Goal: Communication & Community: Answer question/provide support

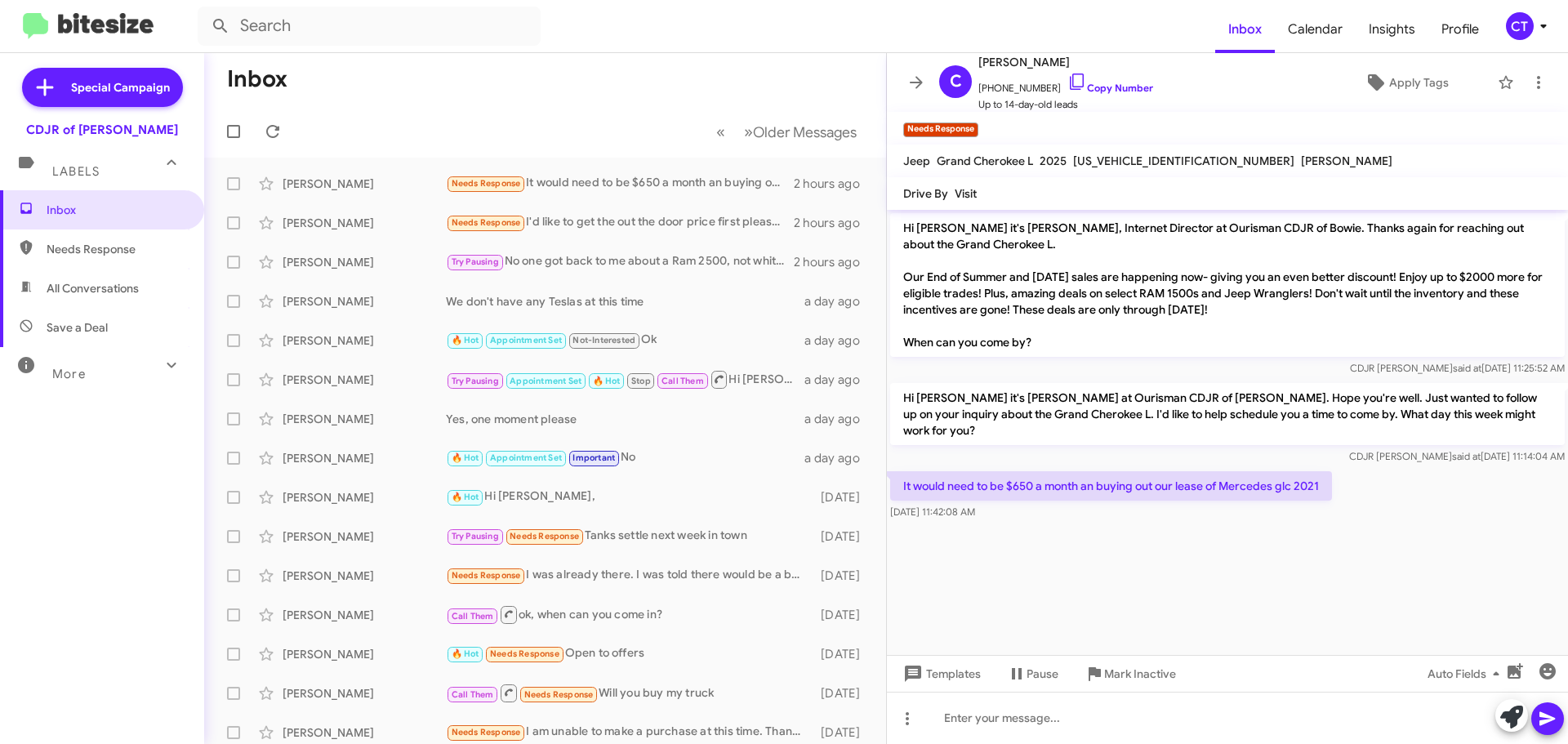
click at [1534, 28] on icon at bounding box center [1544, 26] width 20 height 20
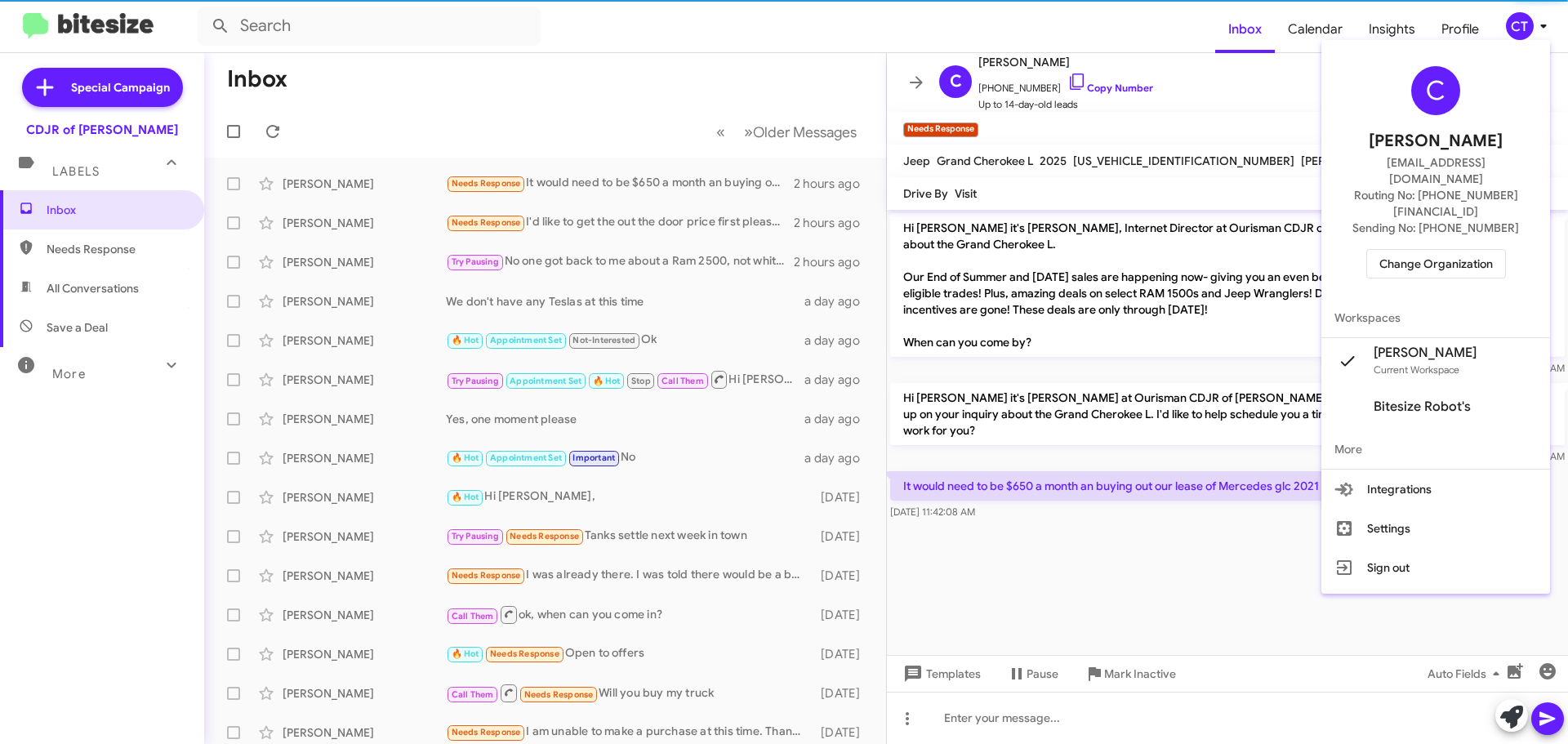
click at [1463, 250] on span "Change Organization" at bounding box center [1436, 263] width 114 height 28
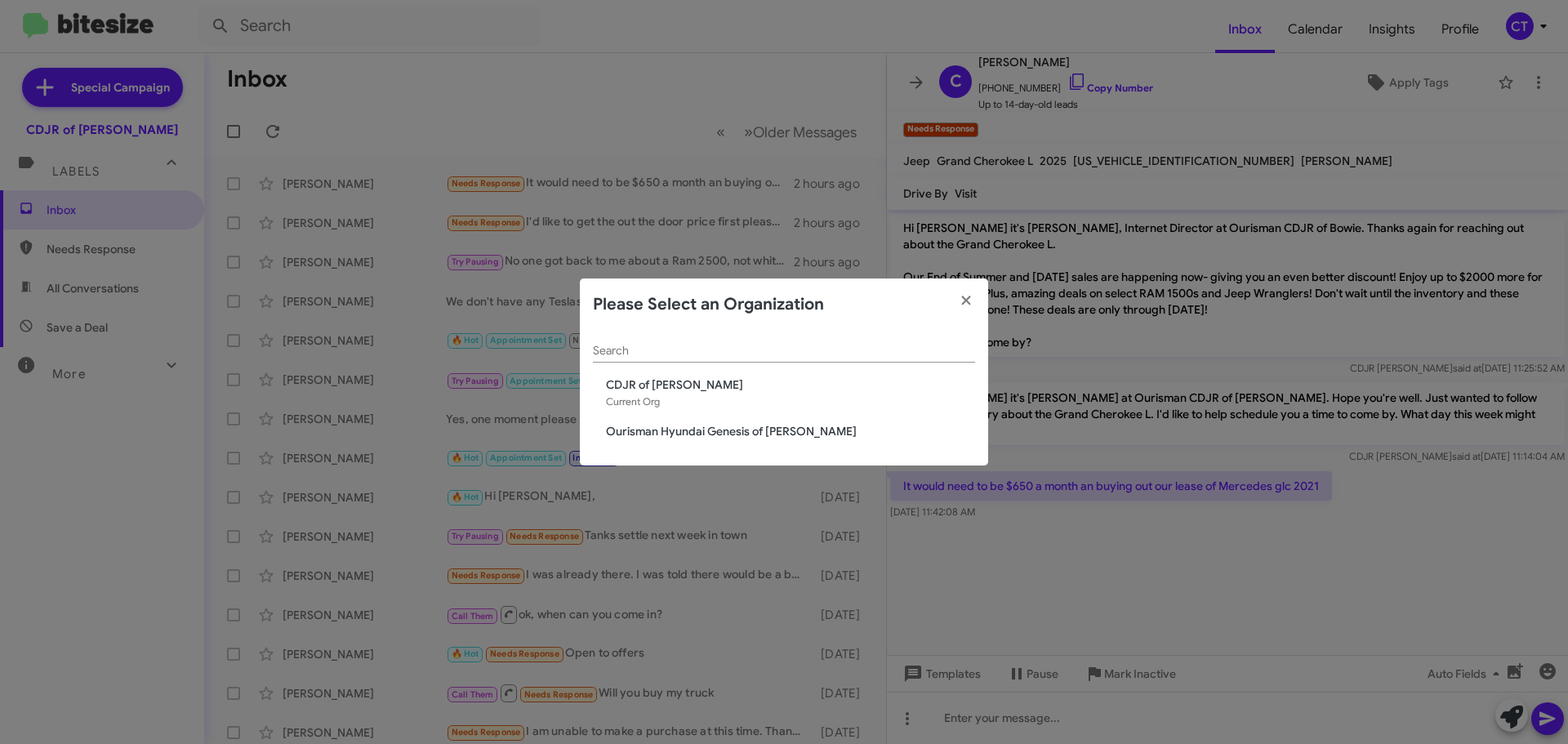
click at [626, 441] on div "Search CDJR of Bowie Current Org Ourisman Hyundai Genesis of Bowie" at bounding box center [784, 399] width 409 height 135
click at [626, 426] on span "Ourisman Hyundai Genesis of [PERSON_NAME]" at bounding box center [790, 431] width 369 height 16
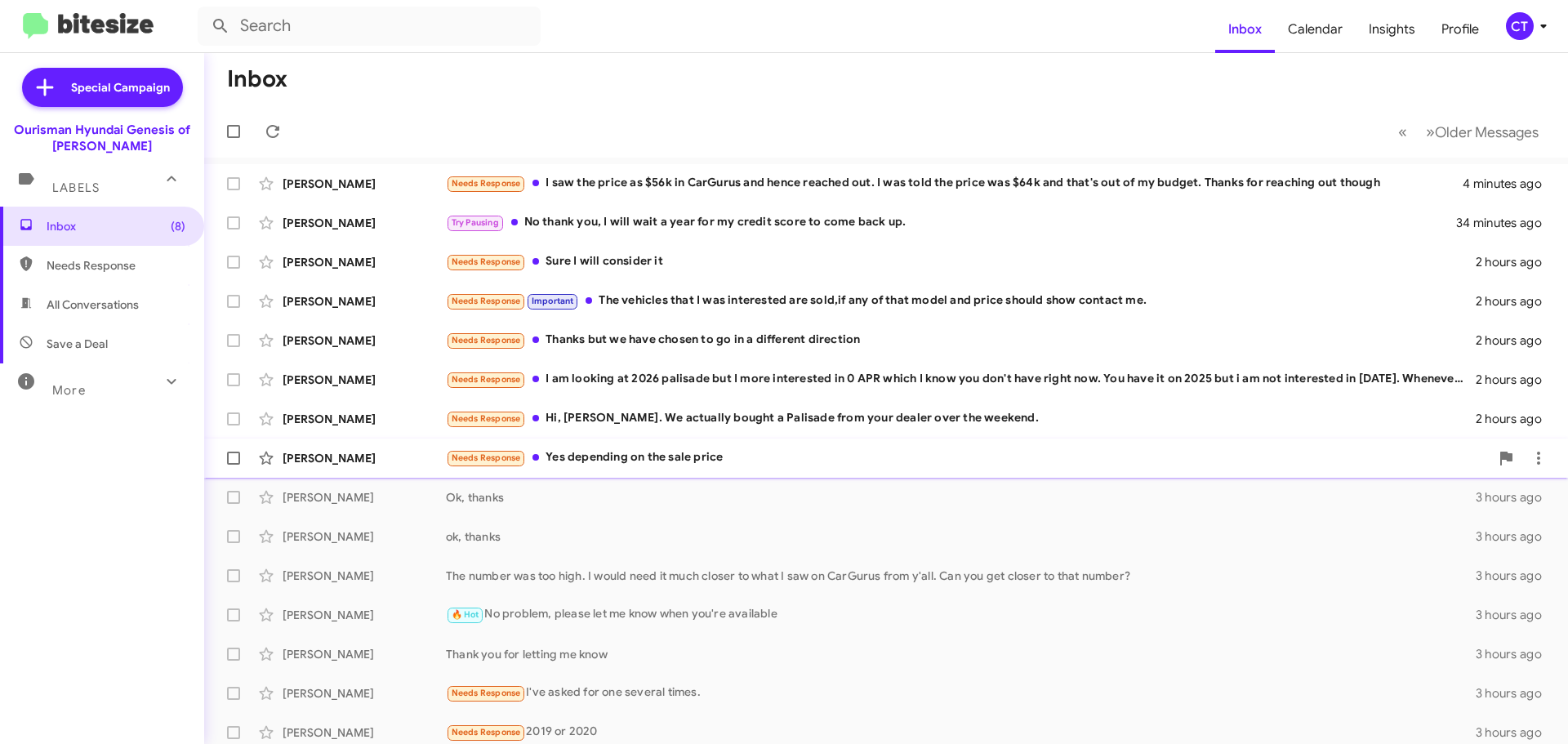
drag, startPoint x: 682, startPoint y: 459, endPoint x: 641, endPoint y: 469, distance: 42.2
click at [681, 465] on div "Needs Response Yes depending on the sale price" at bounding box center [967, 457] width 1044 height 19
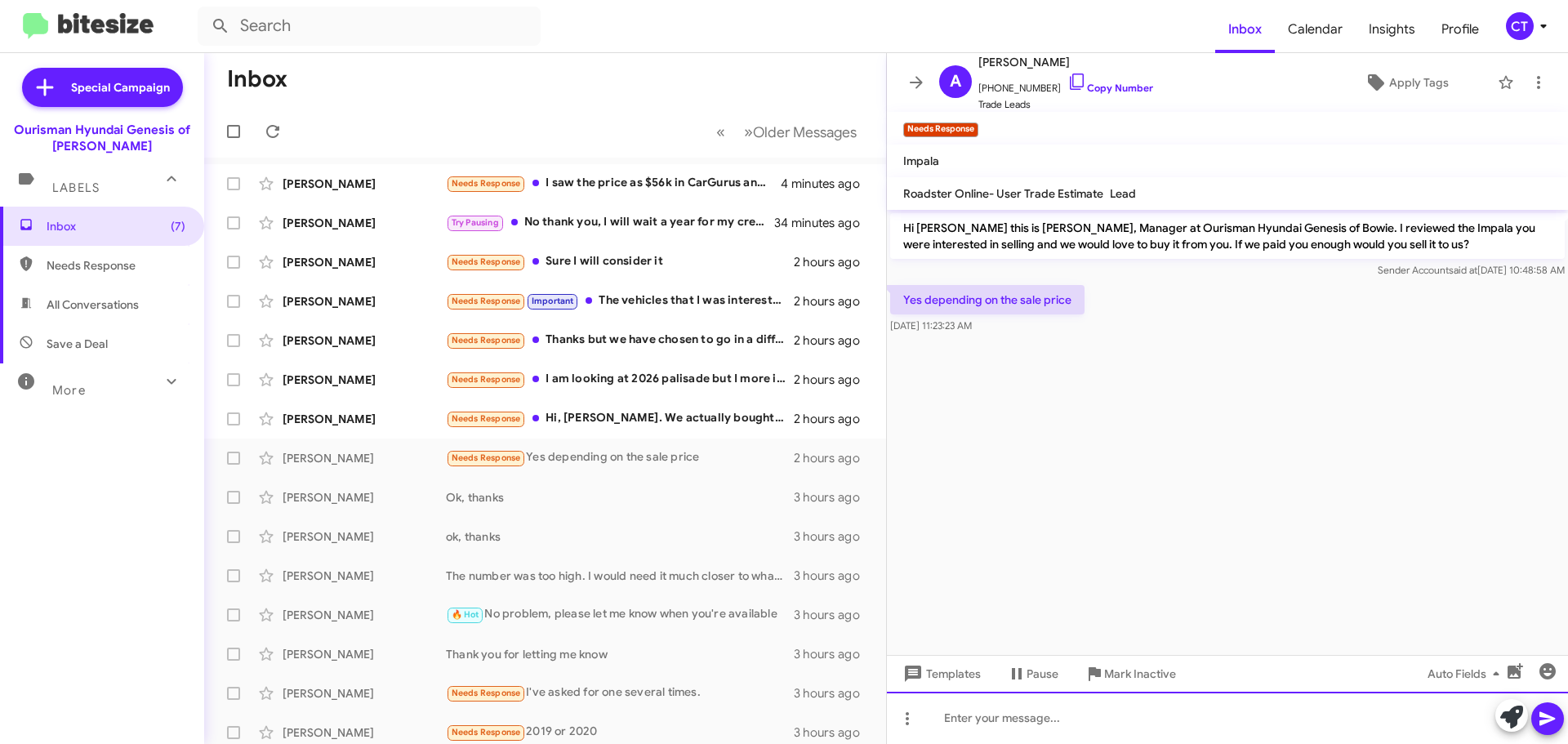
click at [1001, 714] on div at bounding box center [1227, 718] width 681 height 52
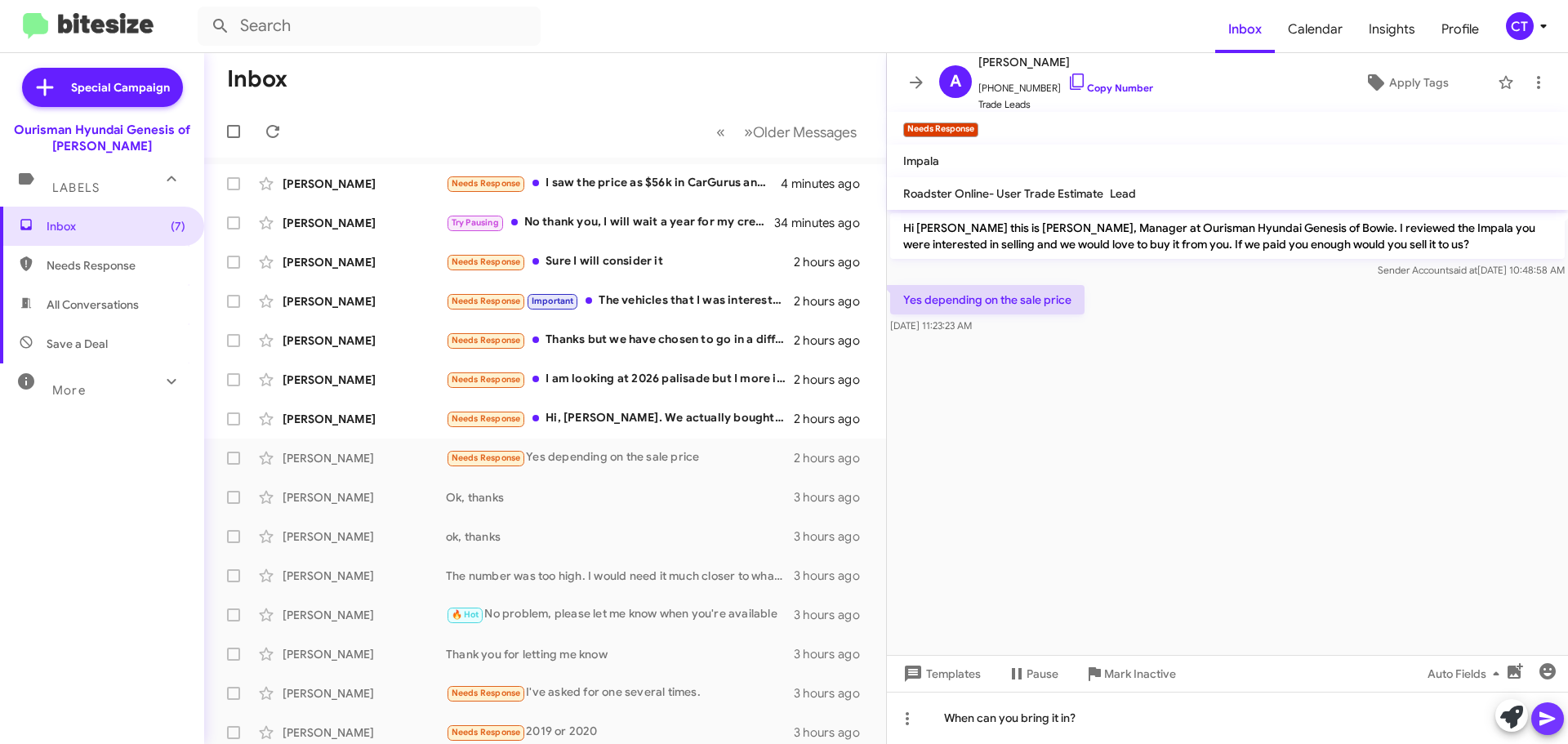
click at [1551, 720] on icon at bounding box center [1547, 719] width 15 height 14
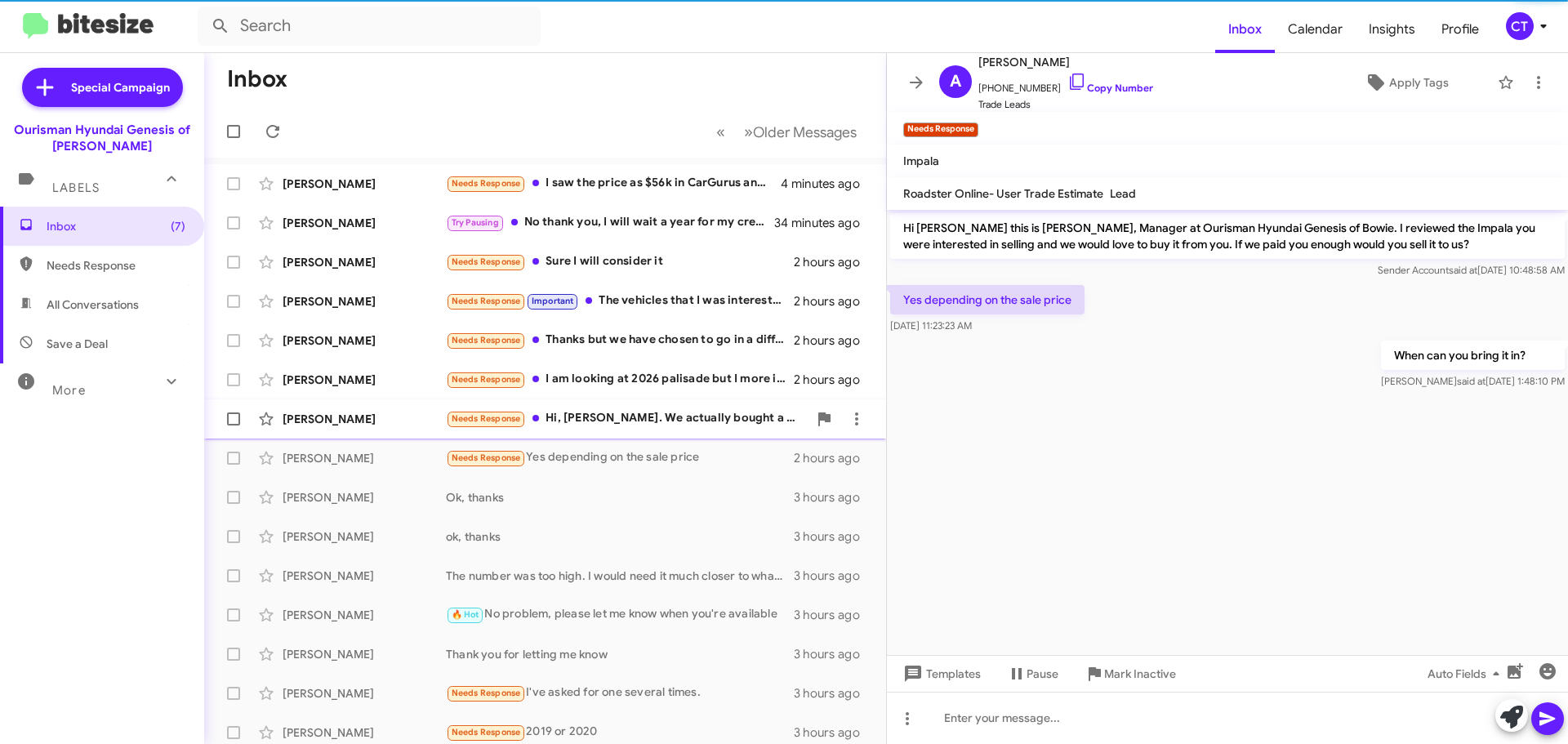
click at [643, 421] on div "Needs Response Hi, Ciara. We actually bought a Palisade from your dealer over t…" at bounding box center [626, 418] width 362 height 19
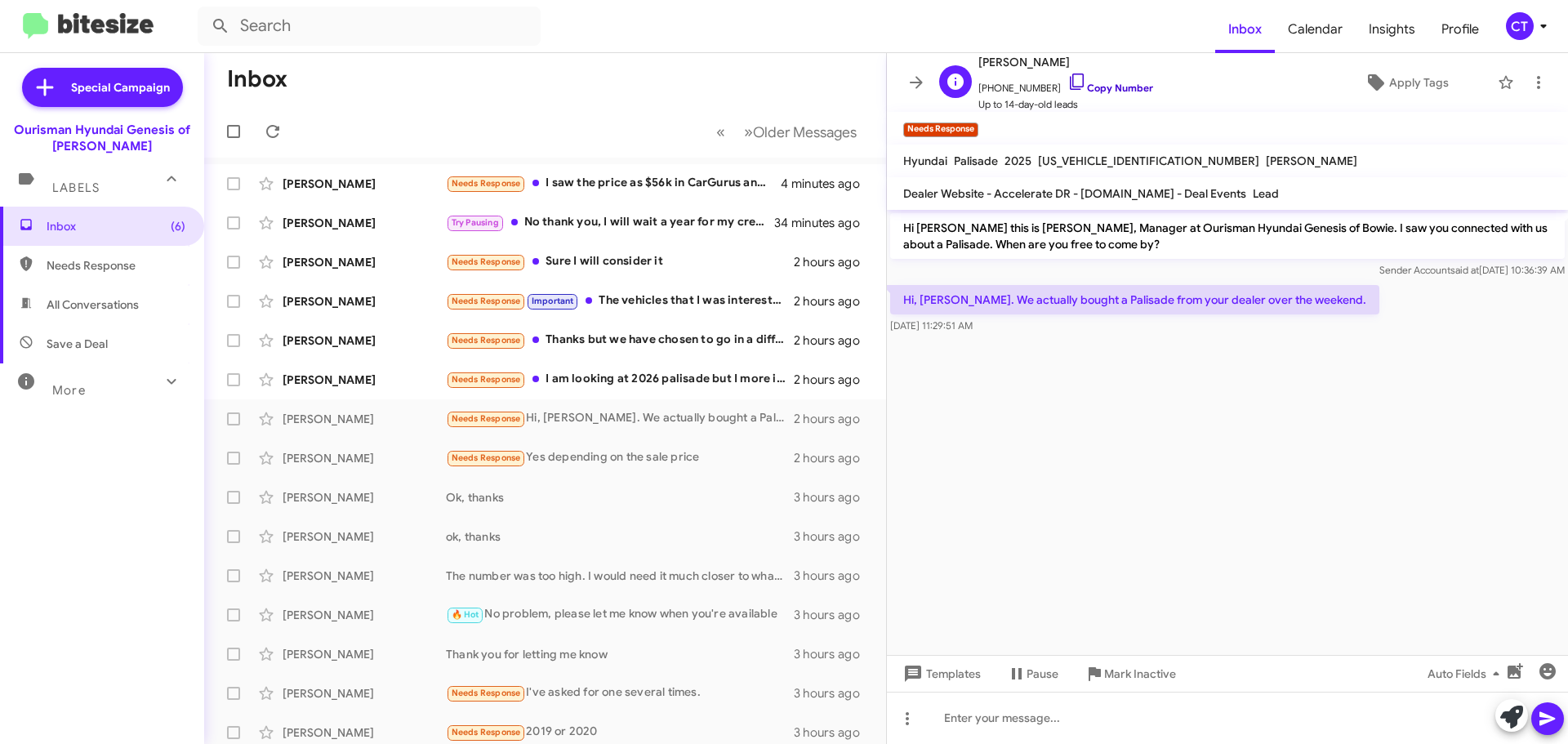
click at [1067, 78] on icon at bounding box center [1077, 82] width 20 height 20
drag, startPoint x: 1123, startPoint y: 679, endPoint x: 1046, endPoint y: 704, distance: 81.0
click at [1123, 679] on span "Mark Inactive" at bounding box center [1140, 674] width 72 height 30
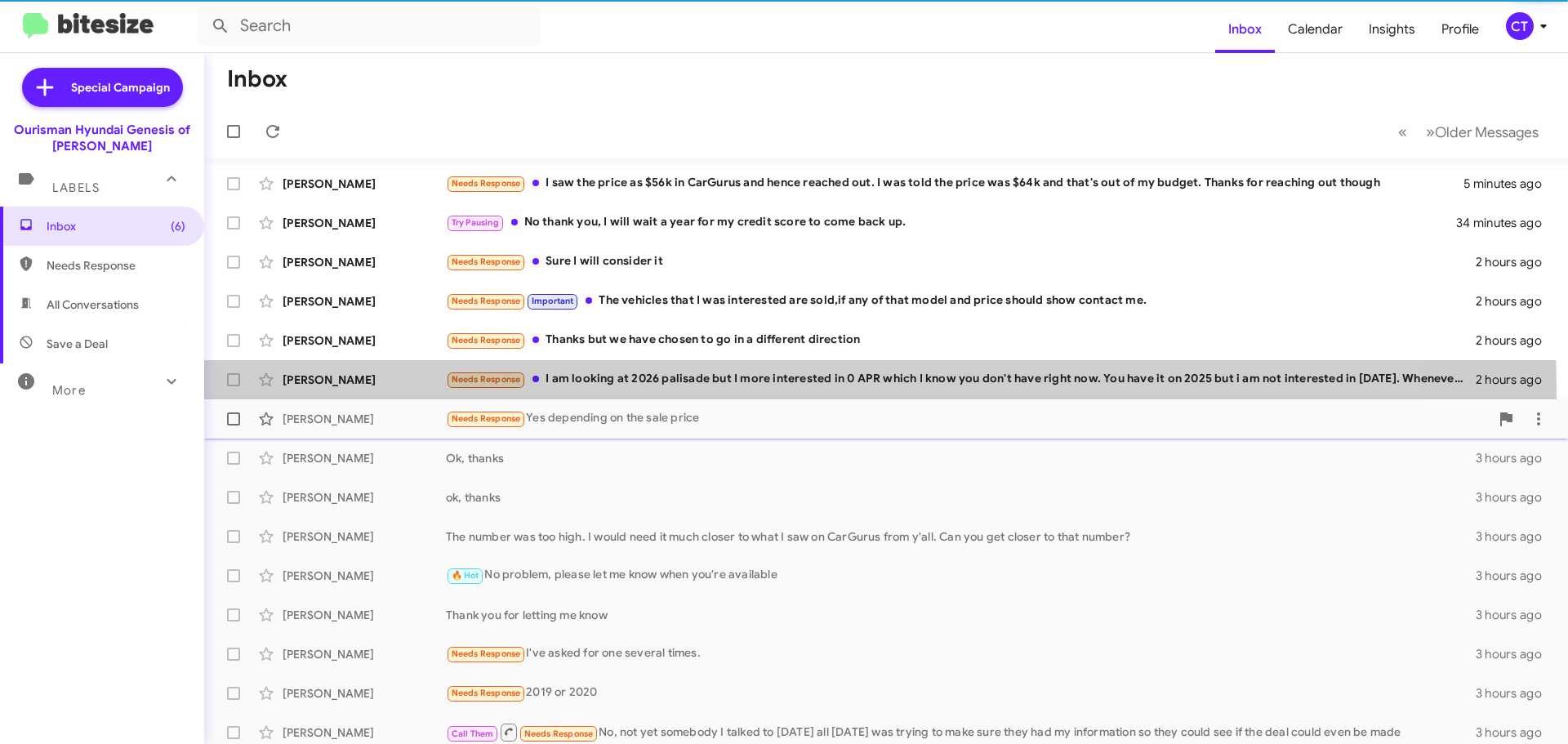
drag, startPoint x: 659, startPoint y: 391, endPoint x: 528, endPoint y: 418, distance: 133.8
click at [658, 391] on div "Umair Jawaid Needs Response I am looking at 2026 palisade but I more interested…" at bounding box center [886, 380] width 1338 height 32
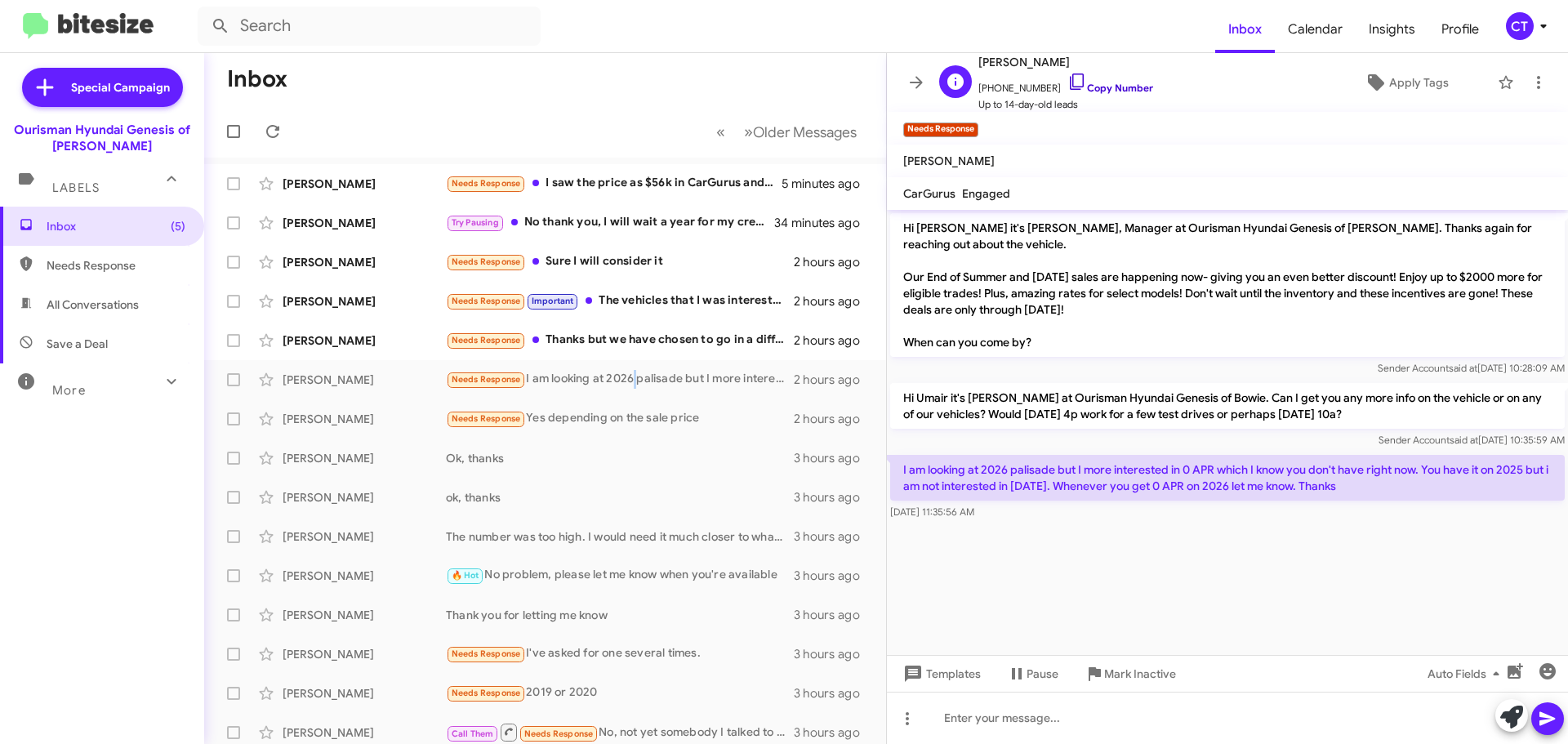
click at [1067, 80] on icon at bounding box center [1077, 82] width 20 height 20
drag, startPoint x: 898, startPoint y: 454, endPoint x: 1054, endPoint y: 492, distance: 160.6
click at [1054, 492] on div "I am looking at 2026 palisade but I more interested in 0 APR which I know you d…" at bounding box center [1228, 487] width 675 height 65
copy div "I am looking at 2026 palisade but I more interested in 0 APR which I know you d…"
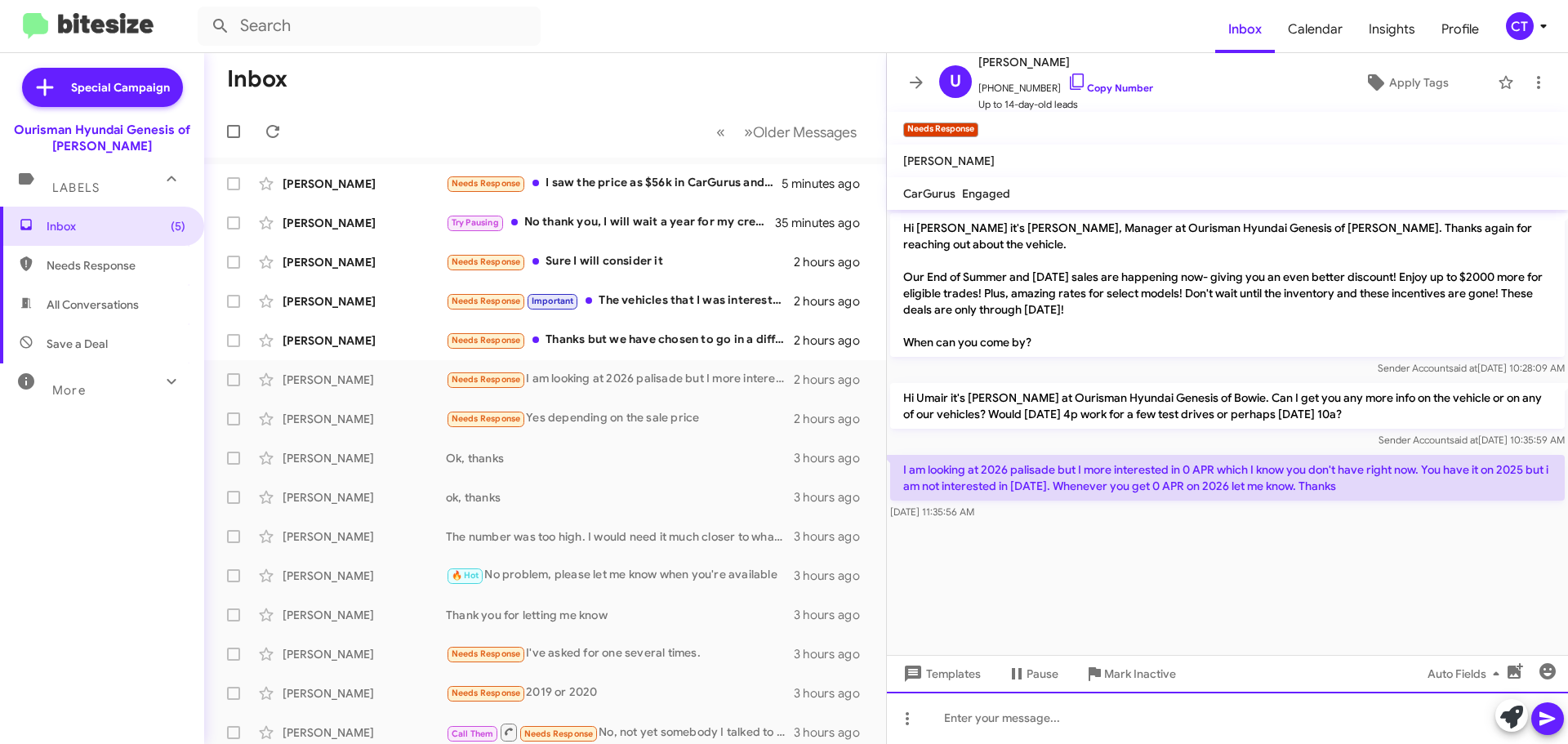
click at [1007, 726] on div at bounding box center [1227, 718] width 681 height 52
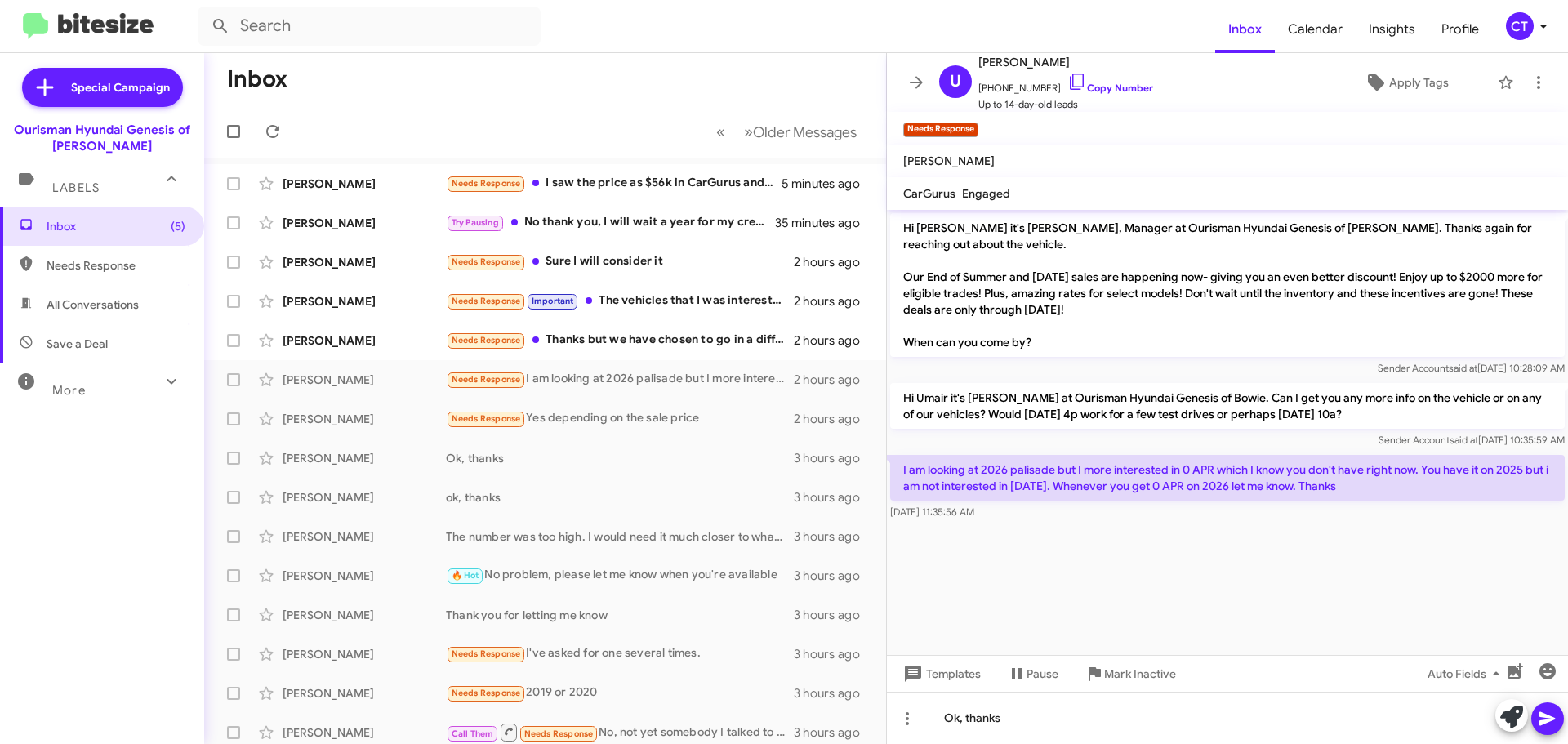
drag, startPoint x: 1021, startPoint y: 694, endPoint x: 1538, endPoint y: 727, distance: 518.1
click at [1538, 727] on icon at bounding box center [1548, 719] width 20 height 20
click at [677, 337] on div "Needs Response Thanks but we have chosen to go in a different direction" at bounding box center [626, 340] width 362 height 19
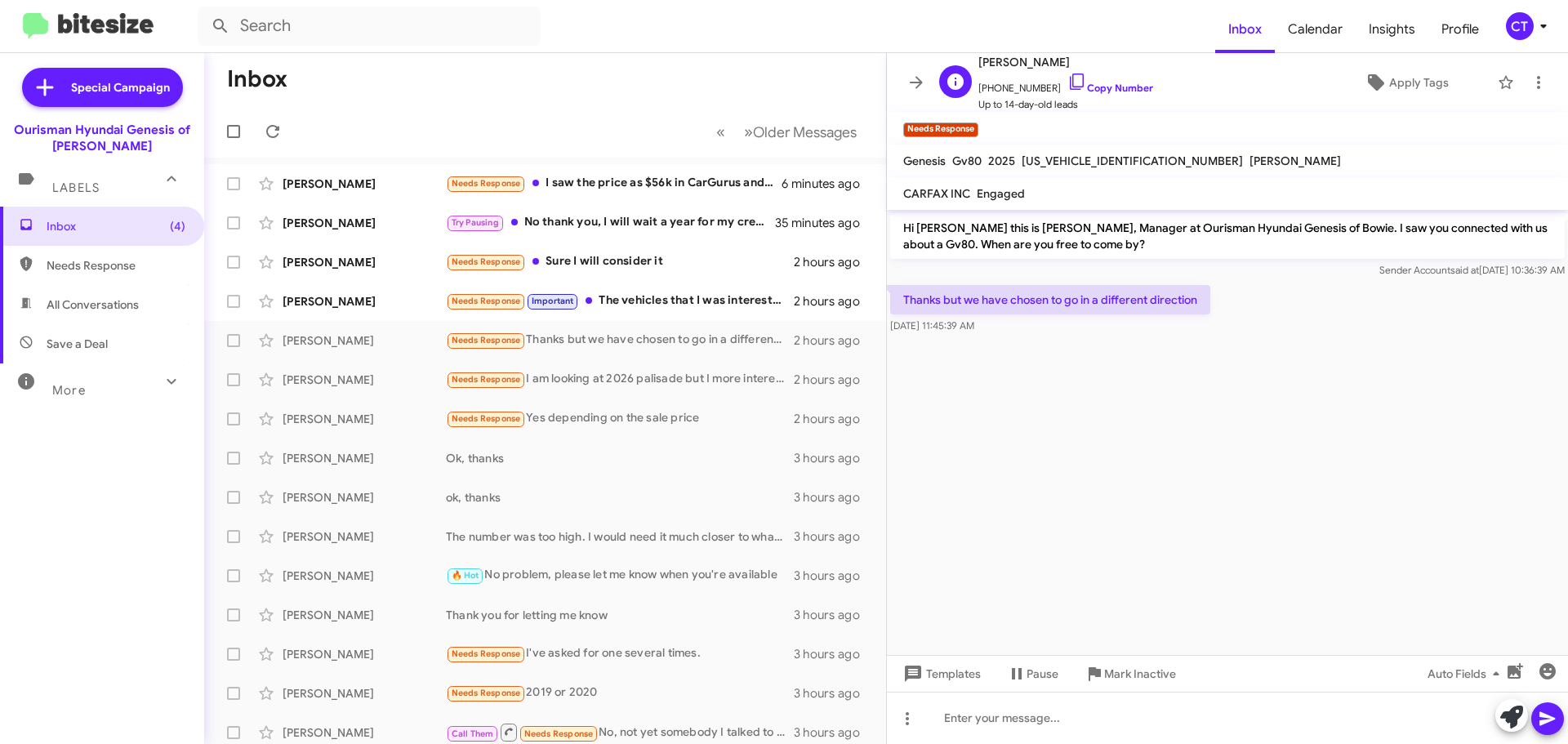
drag, startPoint x: 1053, startPoint y: 78, endPoint x: 1001, endPoint y: 87, distance: 52.8
click at [1067, 78] on icon at bounding box center [1077, 82] width 20 height 20
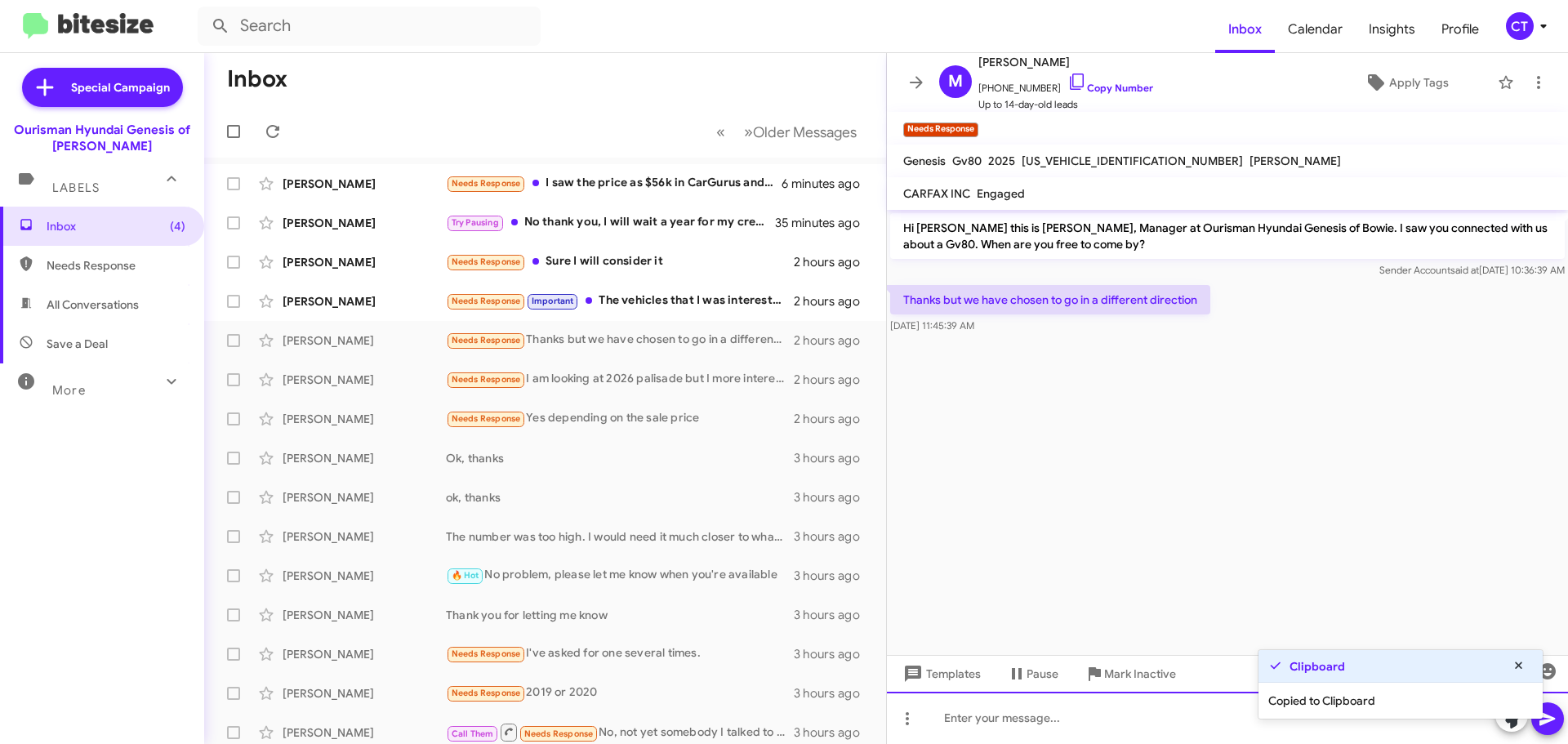
click at [1018, 719] on div at bounding box center [1227, 718] width 681 height 52
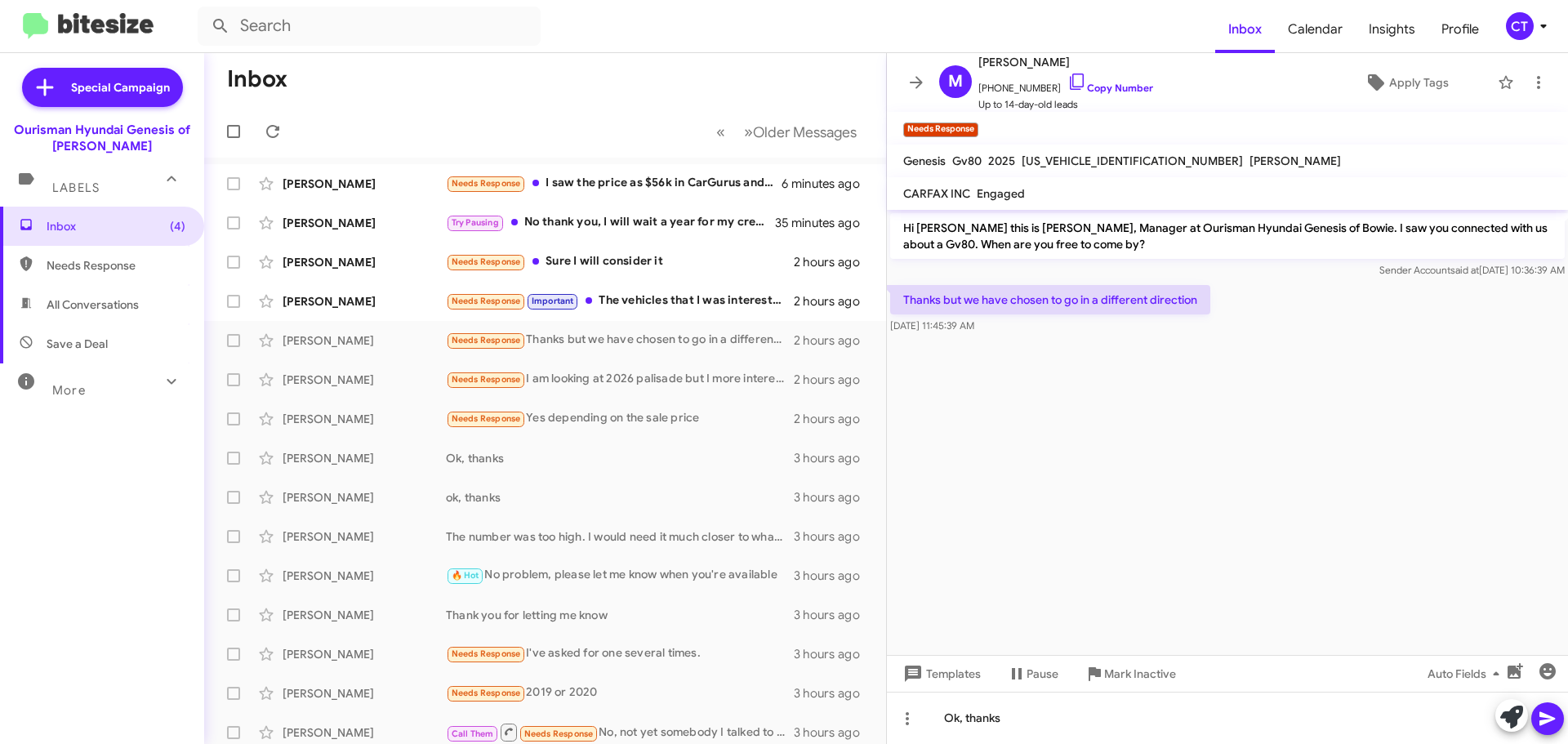
click at [1554, 727] on icon at bounding box center [1548, 719] width 20 height 20
drag, startPoint x: 904, startPoint y: 291, endPoint x: 1008, endPoint y: 325, distance: 109.4
click at [1008, 325] on div "Thanks but we have chosen to go in a different direction Aug 28, 2025, 11:45:39…" at bounding box center [1050, 309] width 320 height 49
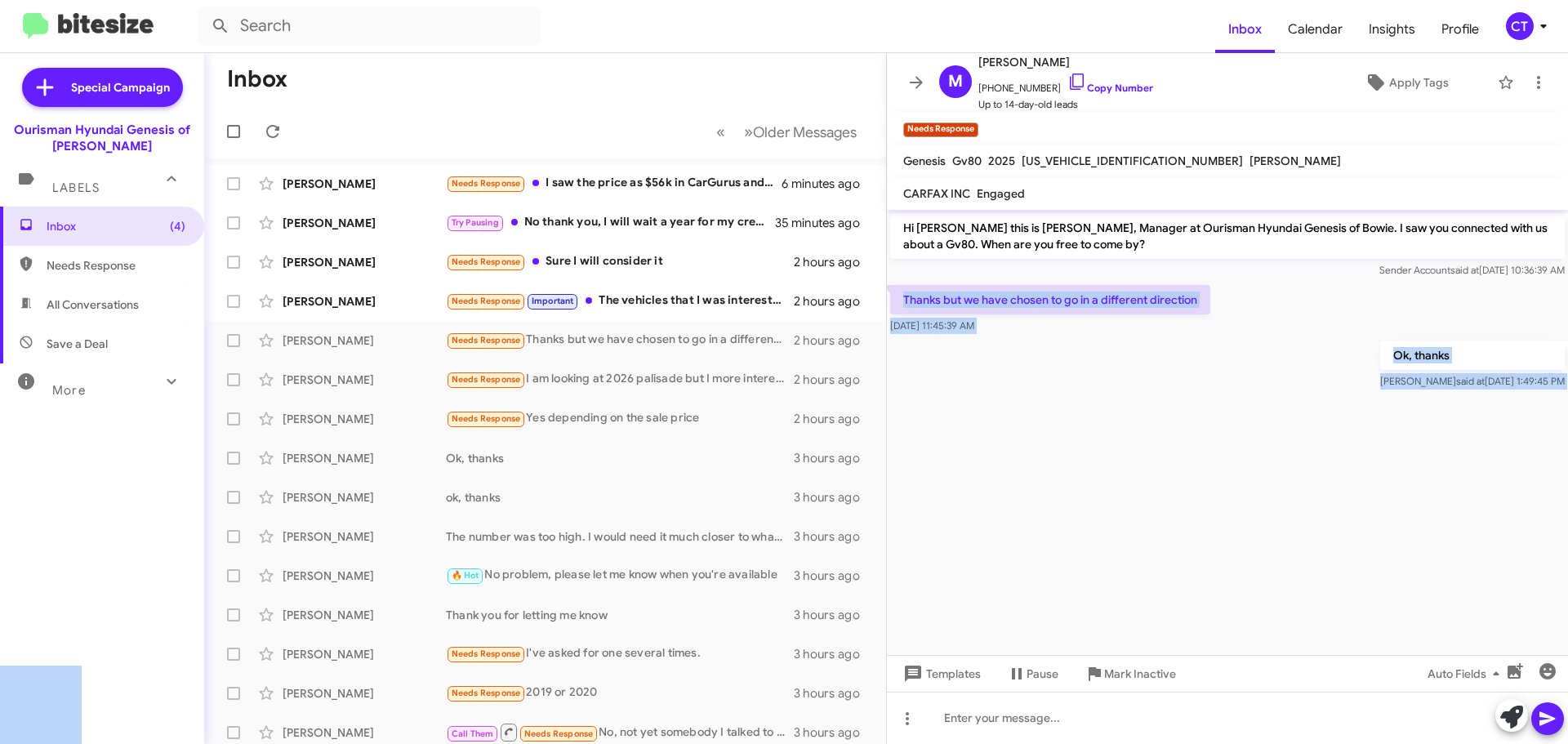
drag, startPoint x: 905, startPoint y: 292, endPoint x: 903, endPoint y: 301, distance: 9.2
copy body "Thanks but we have chosen to go in a different direction Aug 28, 2025, 11:45:39…"
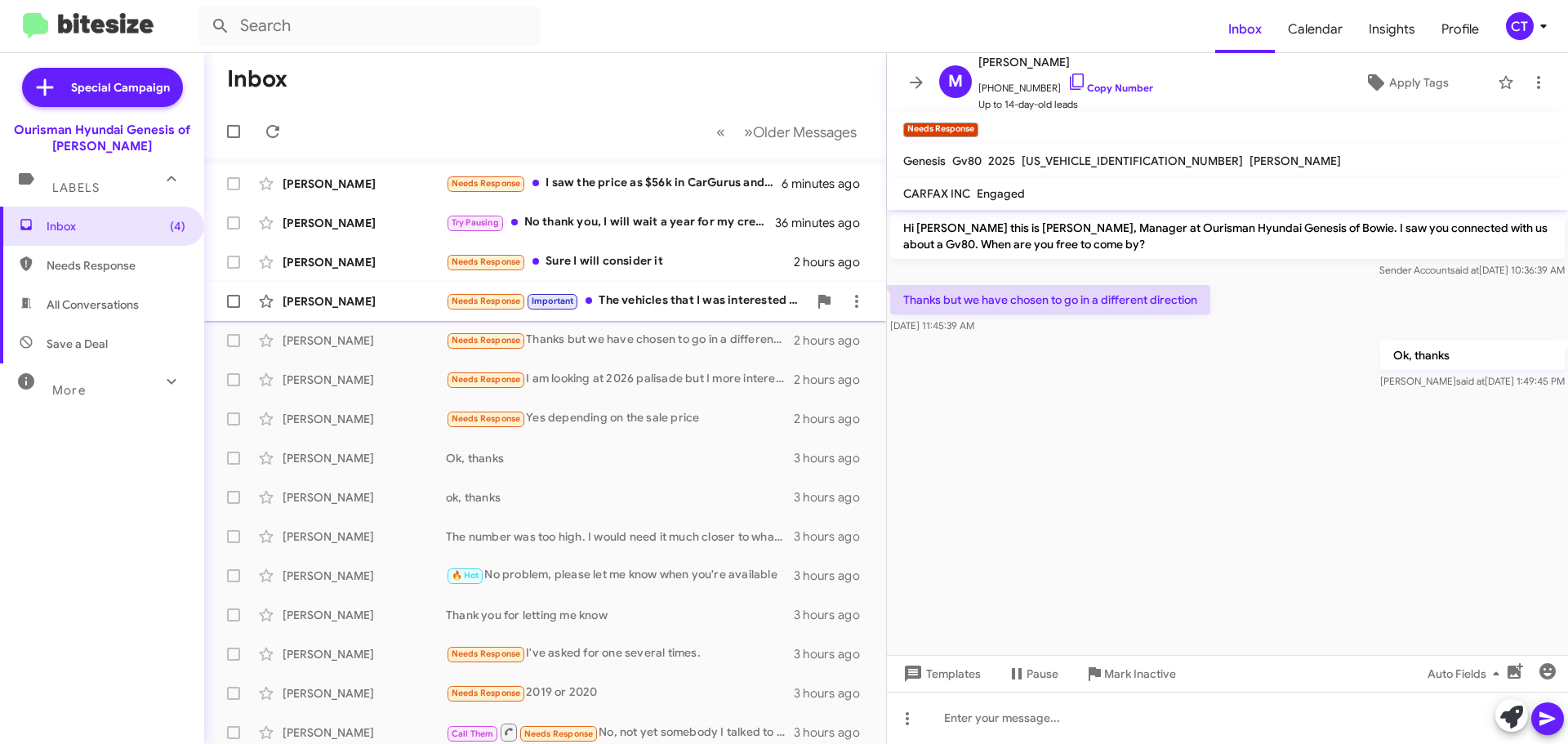
click at [636, 288] on div "Joe Labrador Needs Response Important The vehicles that I was interested are so…" at bounding box center [545, 301] width 656 height 32
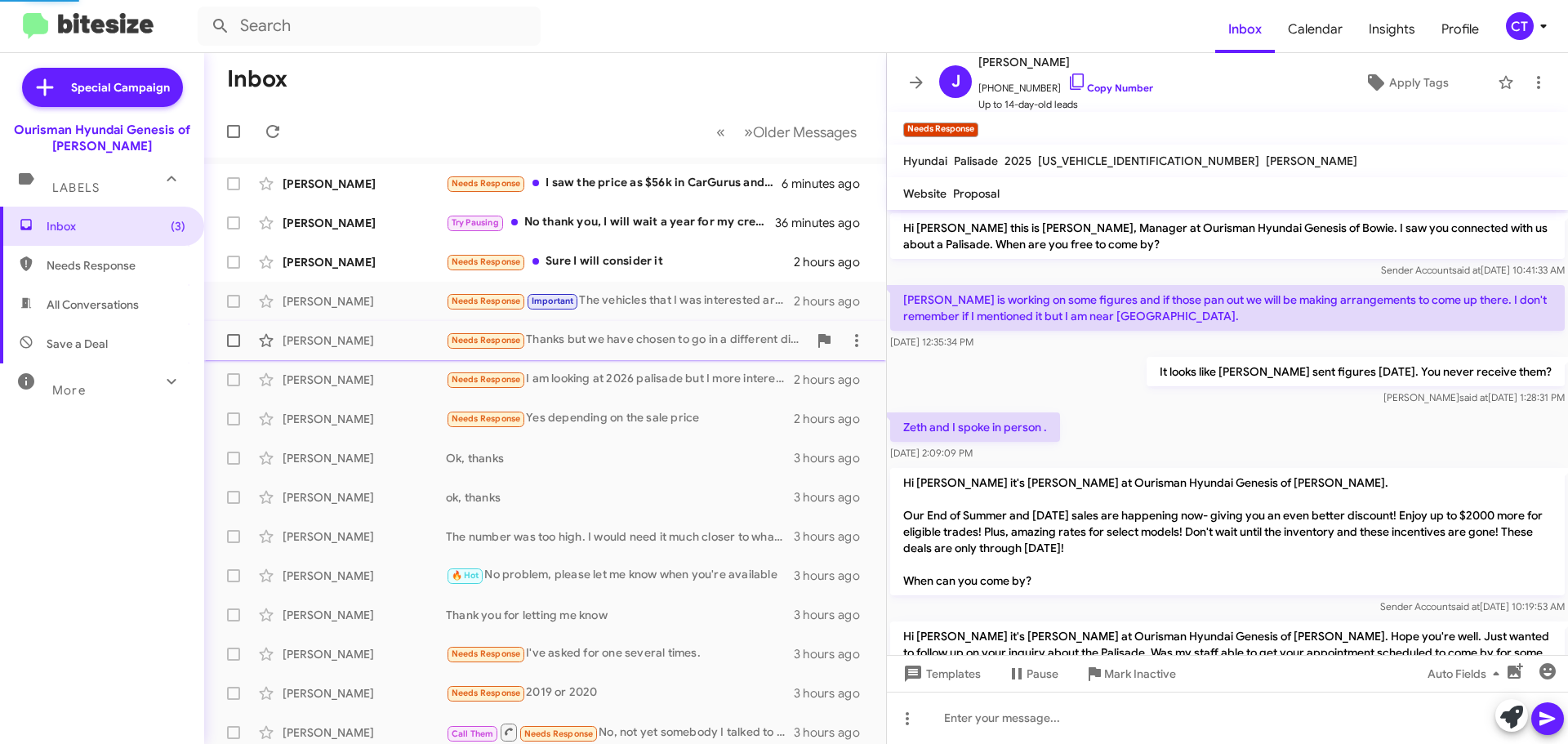
scroll to position [119, 0]
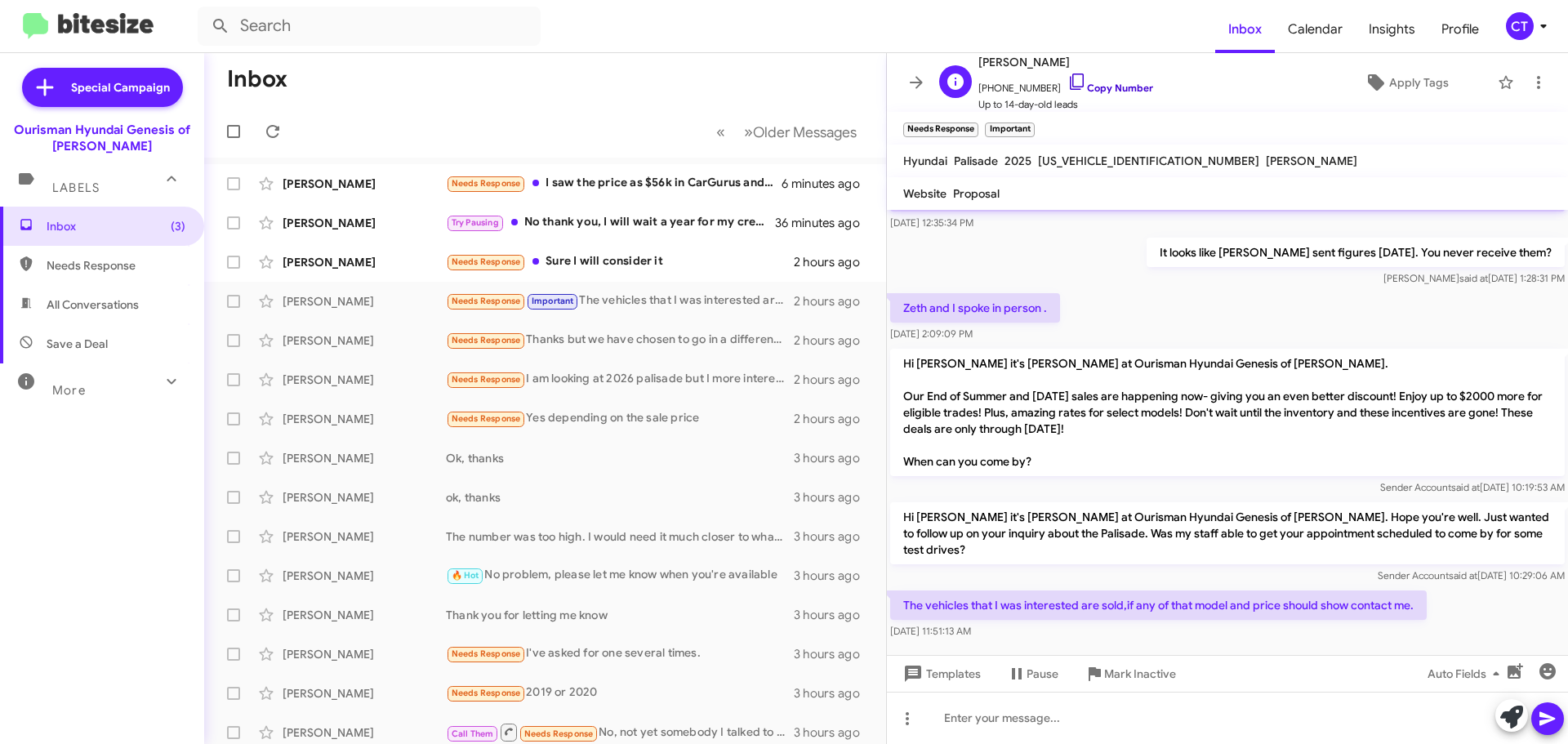
drag, startPoint x: 1061, startPoint y: 82, endPoint x: 1052, endPoint y: 84, distance: 9.2
click at [1067, 82] on icon at bounding box center [1077, 82] width 20 height 20
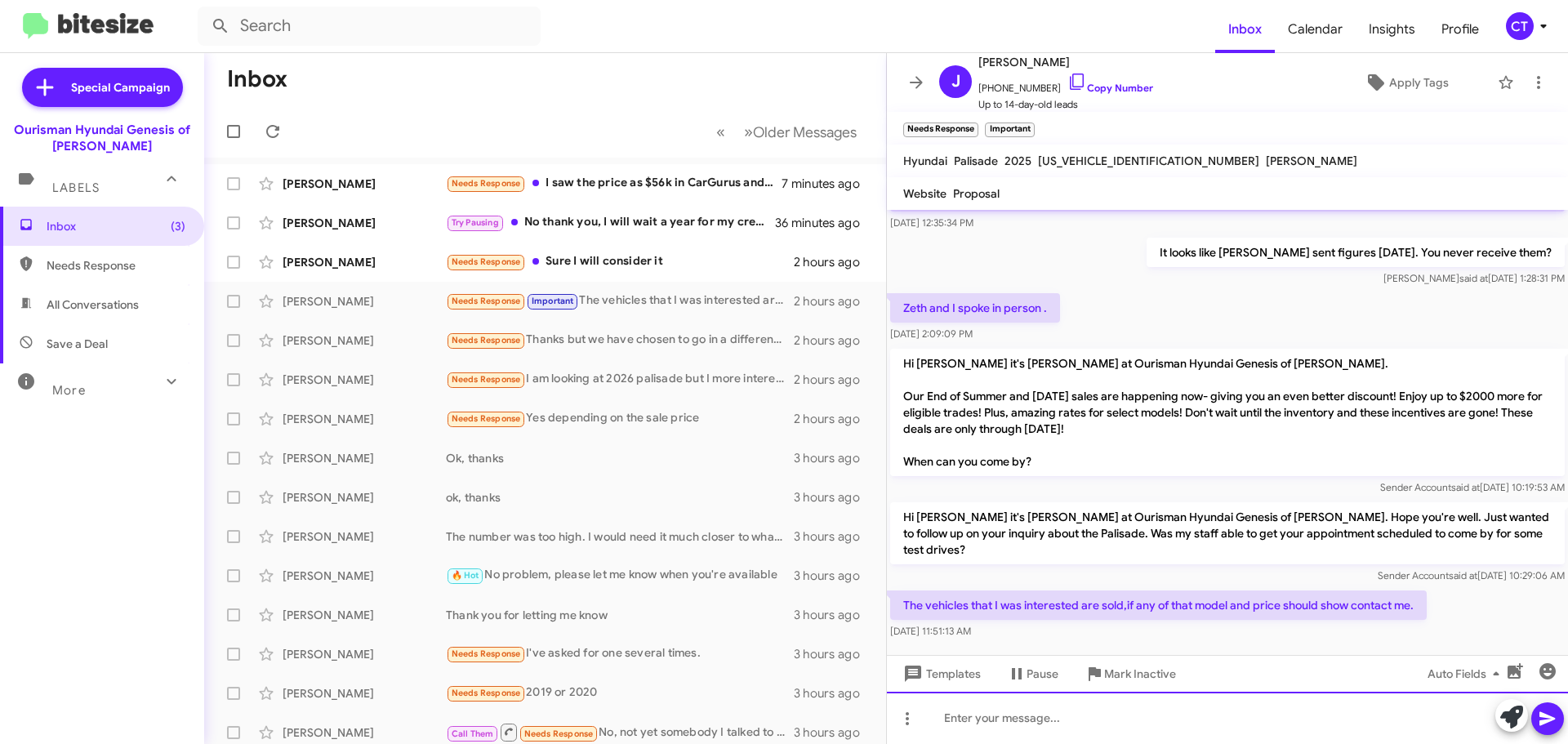
click at [1075, 730] on div at bounding box center [1227, 718] width 681 height 52
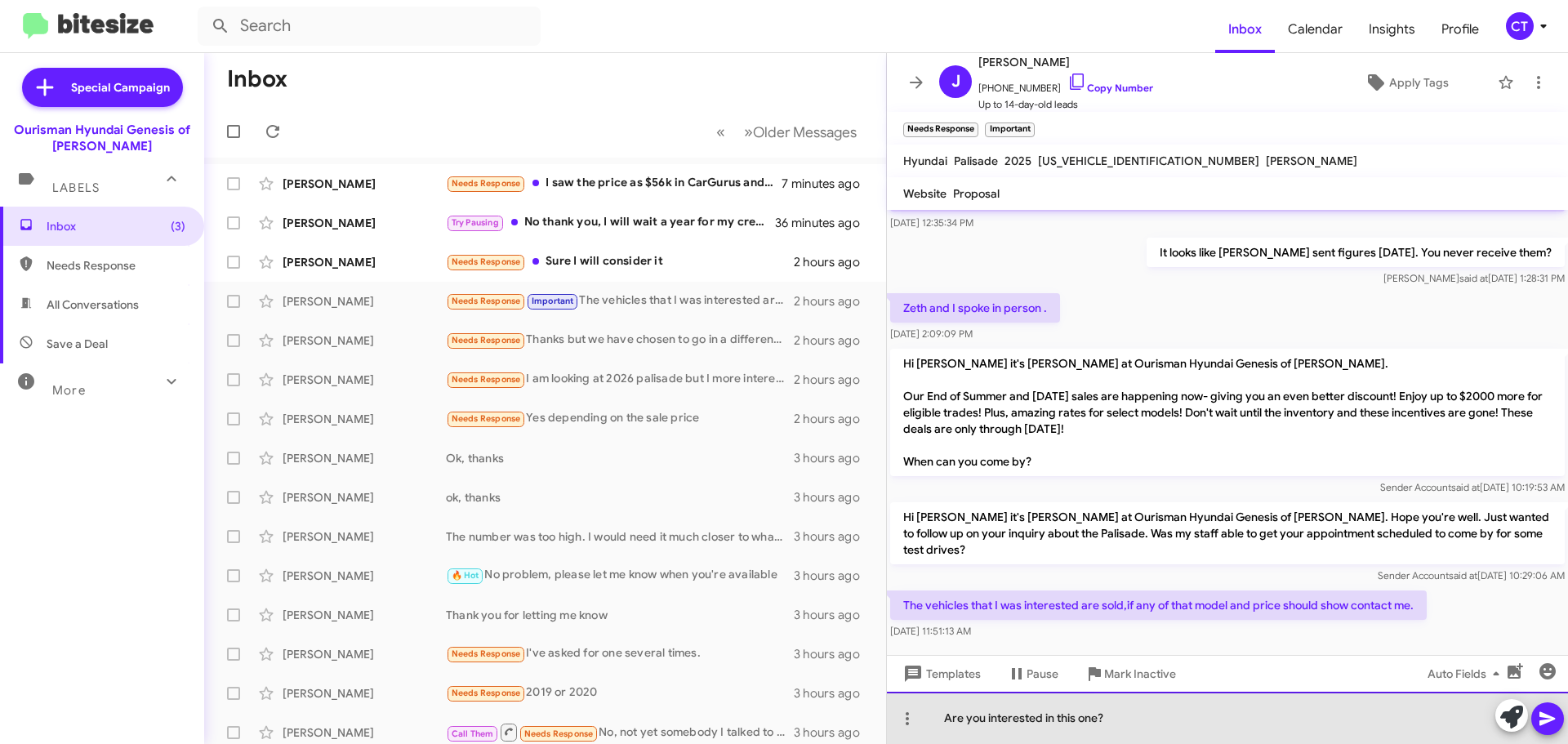
click at [1283, 719] on div "Are you interested in this one?" at bounding box center [1227, 718] width 681 height 52
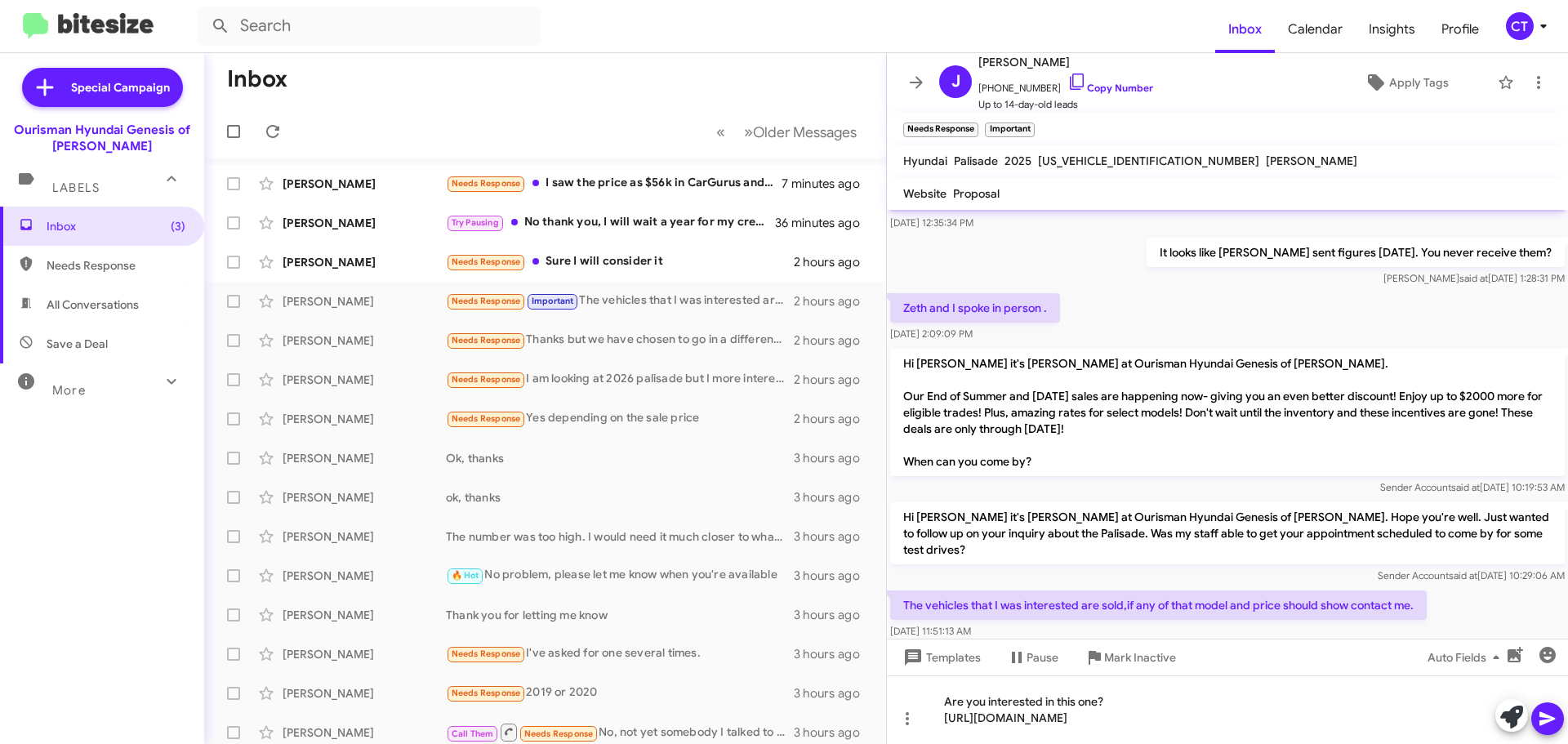
click at [1553, 712] on icon at bounding box center [1548, 719] width 20 height 20
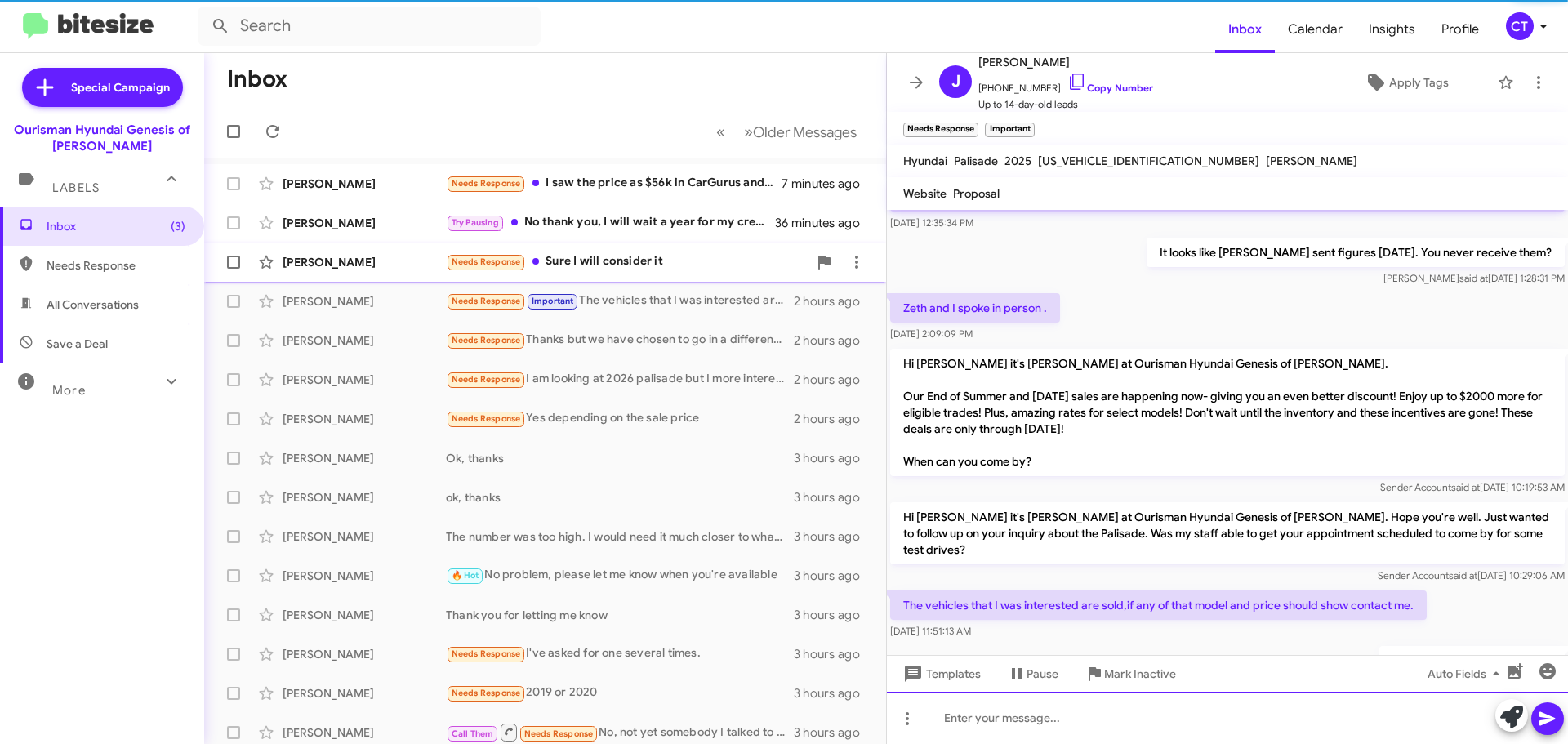
scroll to position [0, 0]
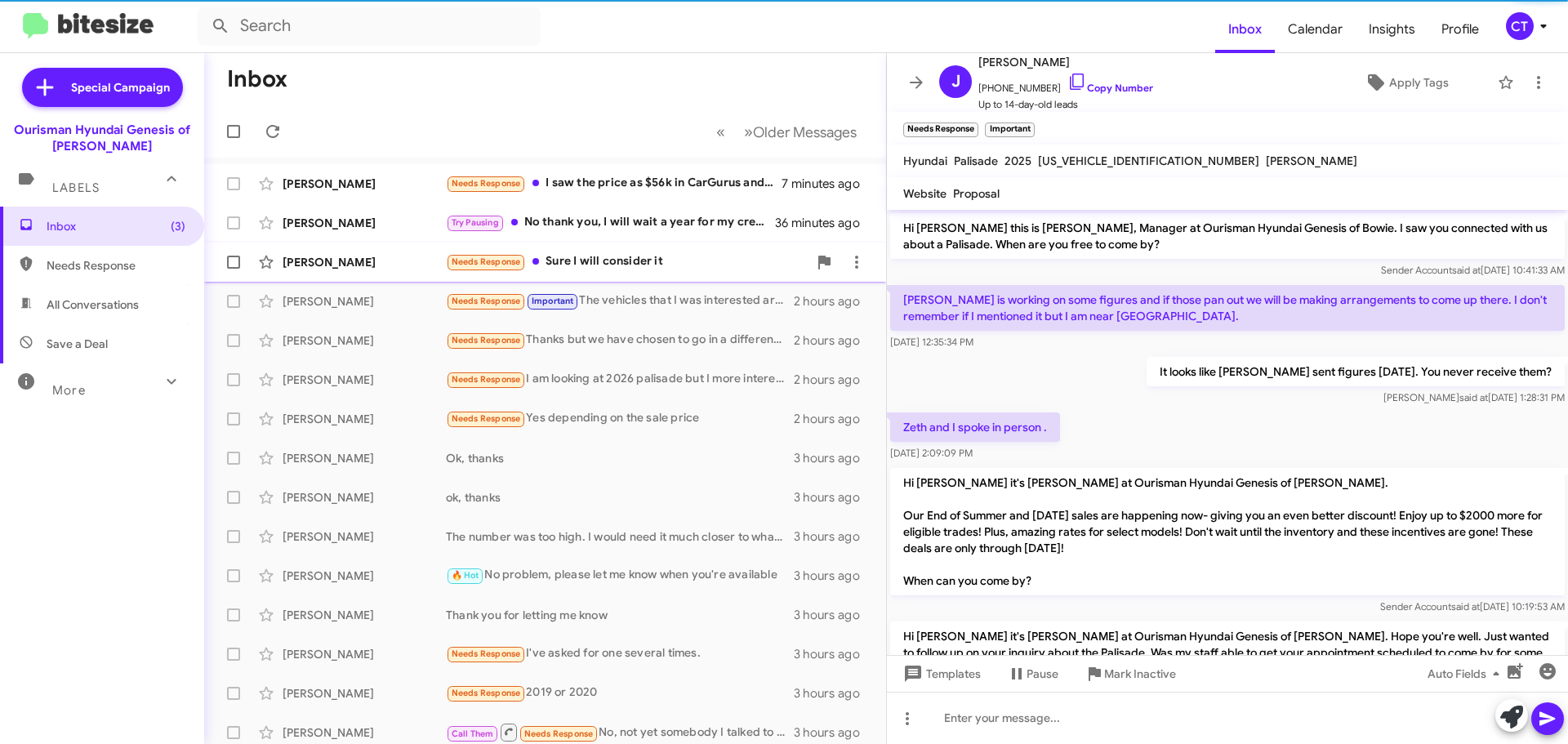
click at [637, 263] on div "Needs Response Sure I will consider it" at bounding box center [626, 262] width 362 height 19
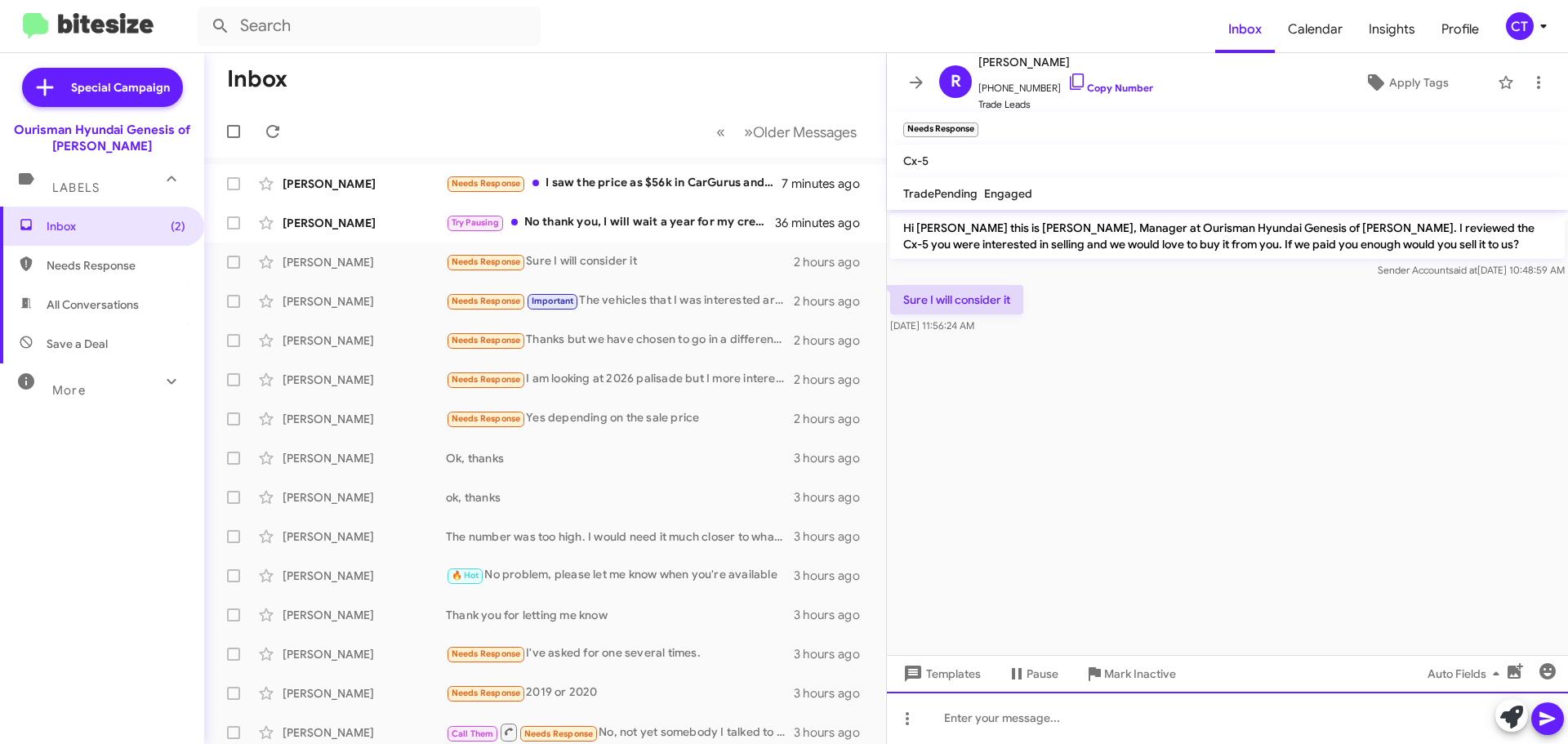
click at [990, 717] on div at bounding box center [1227, 718] width 681 height 52
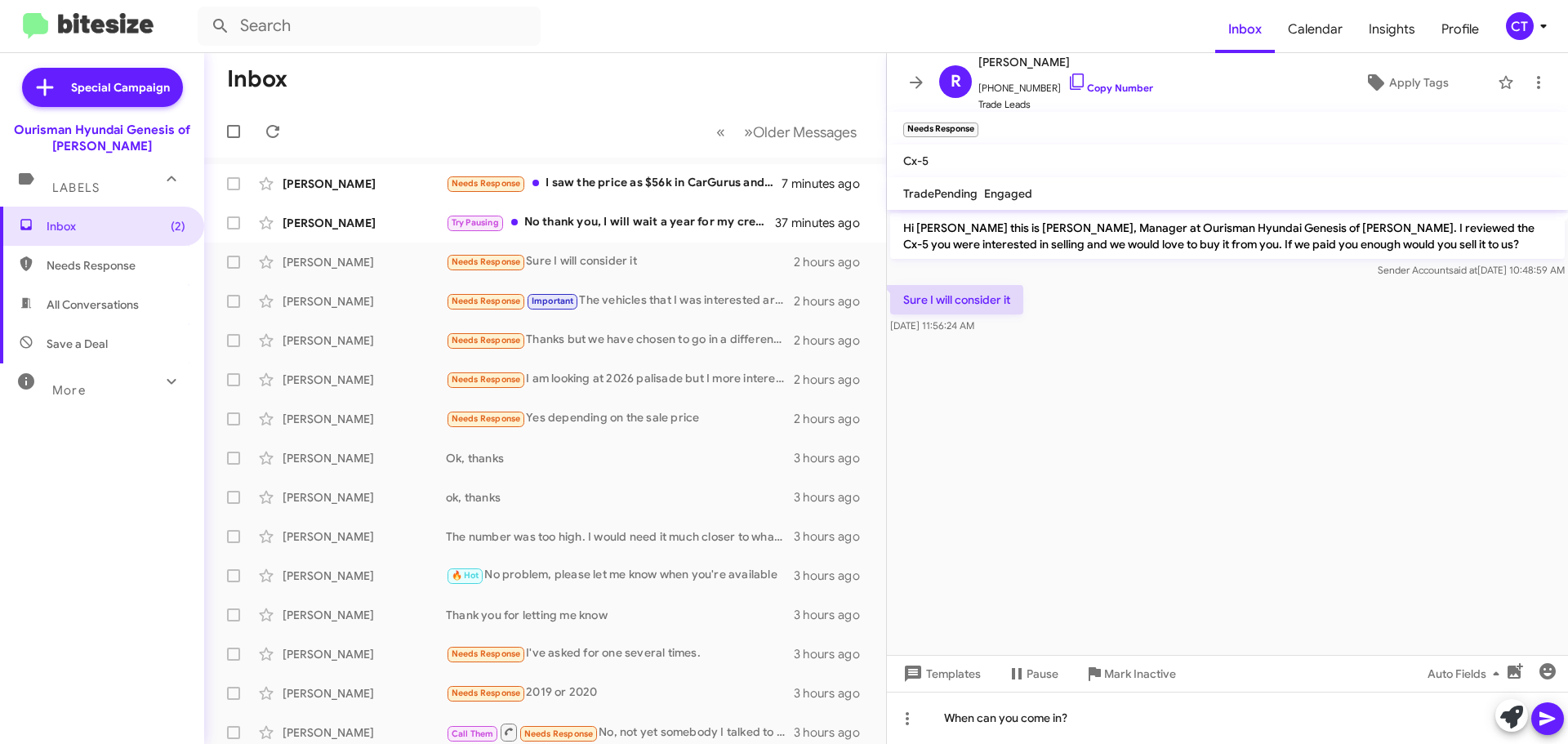
drag, startPoint x: 1543, startPoint y: 721, endPoint x: 1333, endPoint y: 602, distance: 241.4
click at [1544, 724] on icon at bounding box center [1548, 719] width 20 height 20
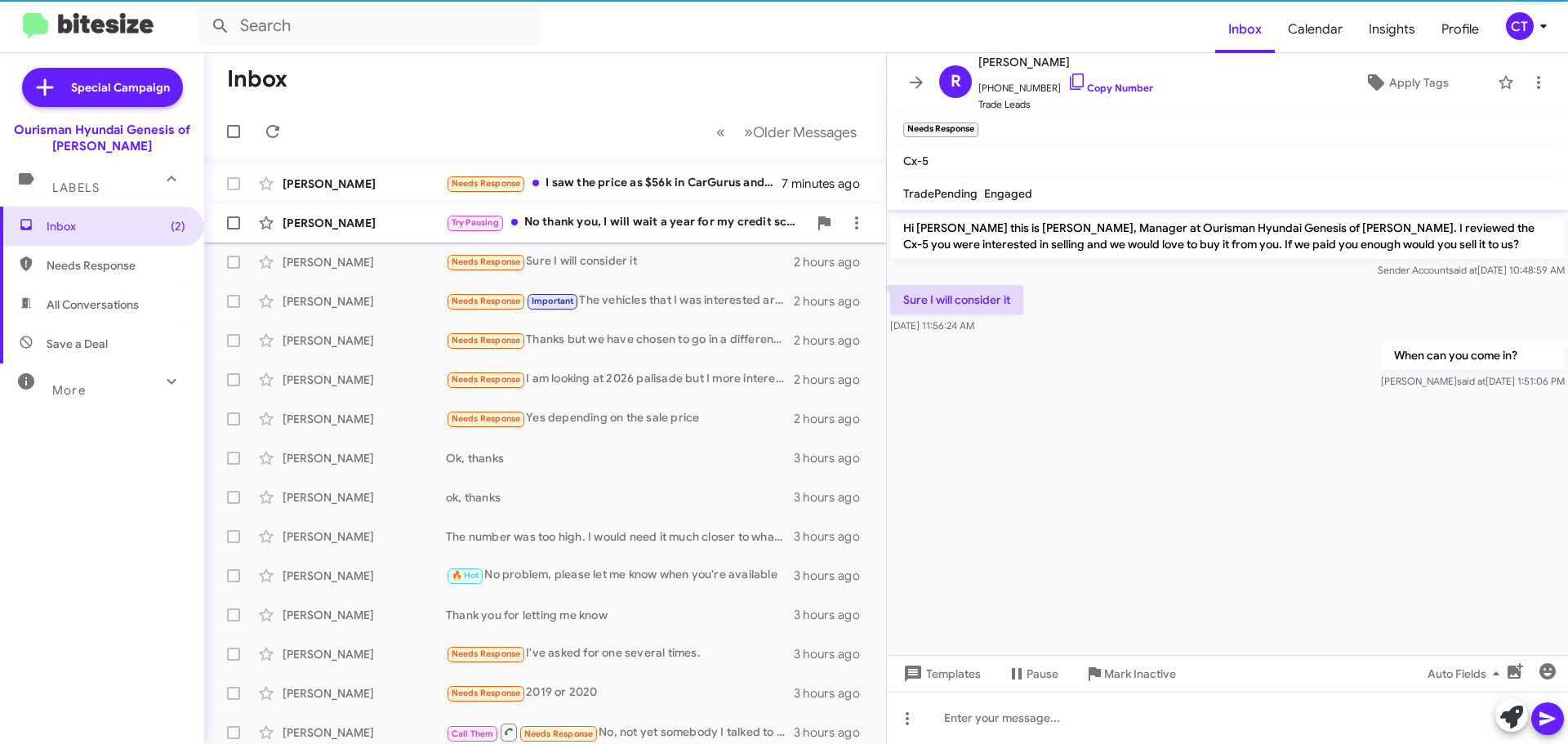
click at [697, 209] on div "David Patterson Try Pausing No thank you, I will wait a year for my credit scor…" at bounding box center [545, 223] width 656 height 32
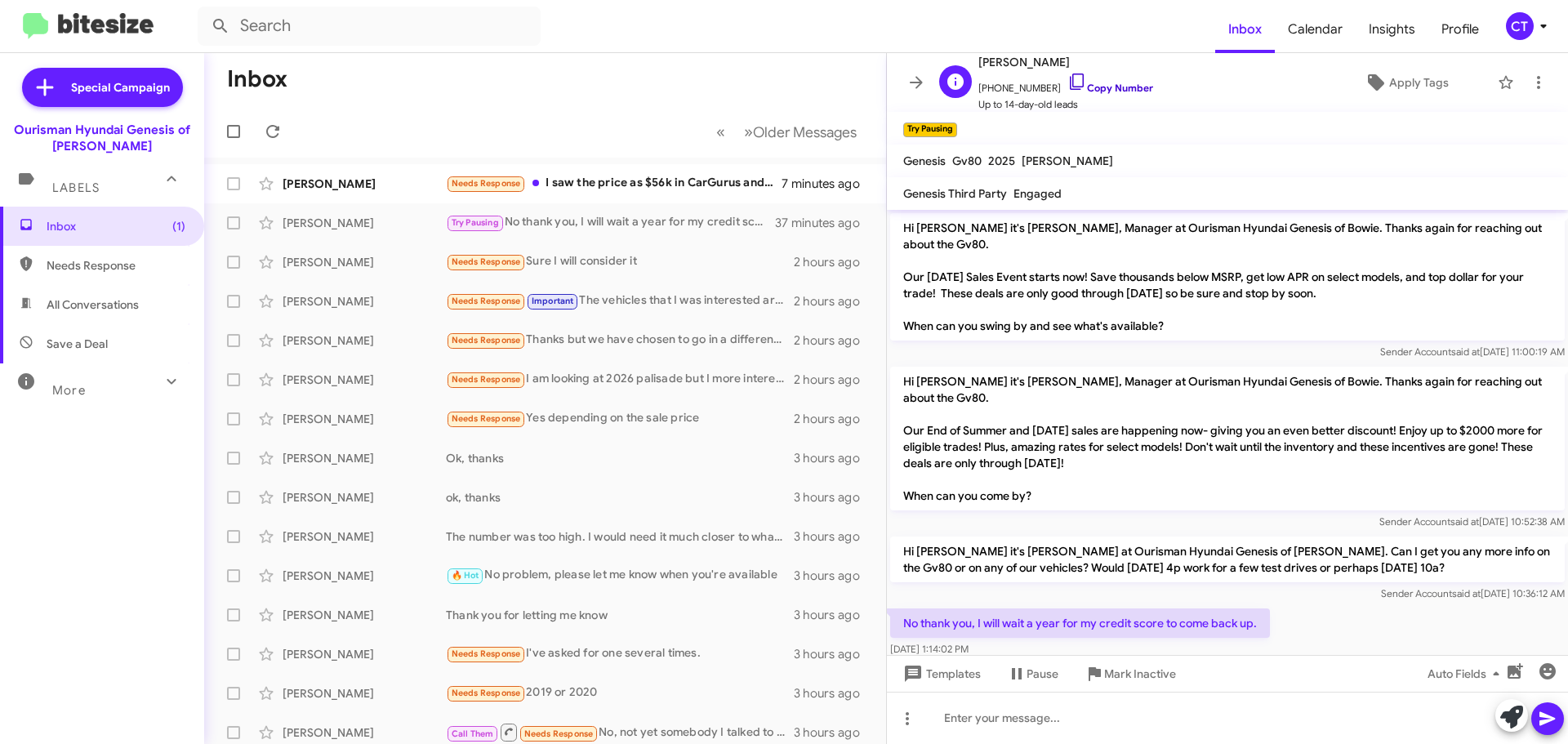
click at [1070, 79] on icon at bounding box center [1076, 81] width 14 height 16
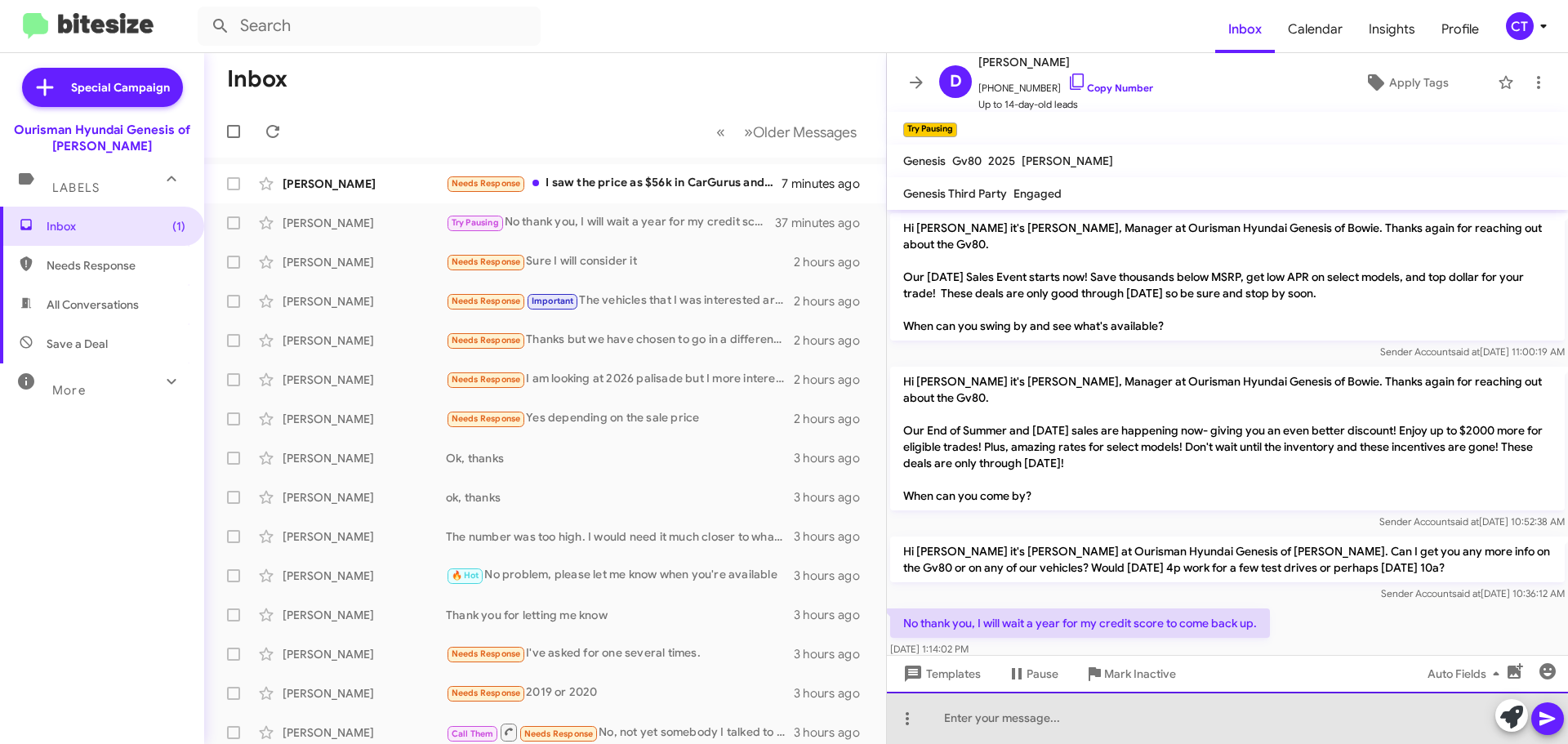
click at [986, 728] on div at bounding box center [1227, 718] width 681 height 52
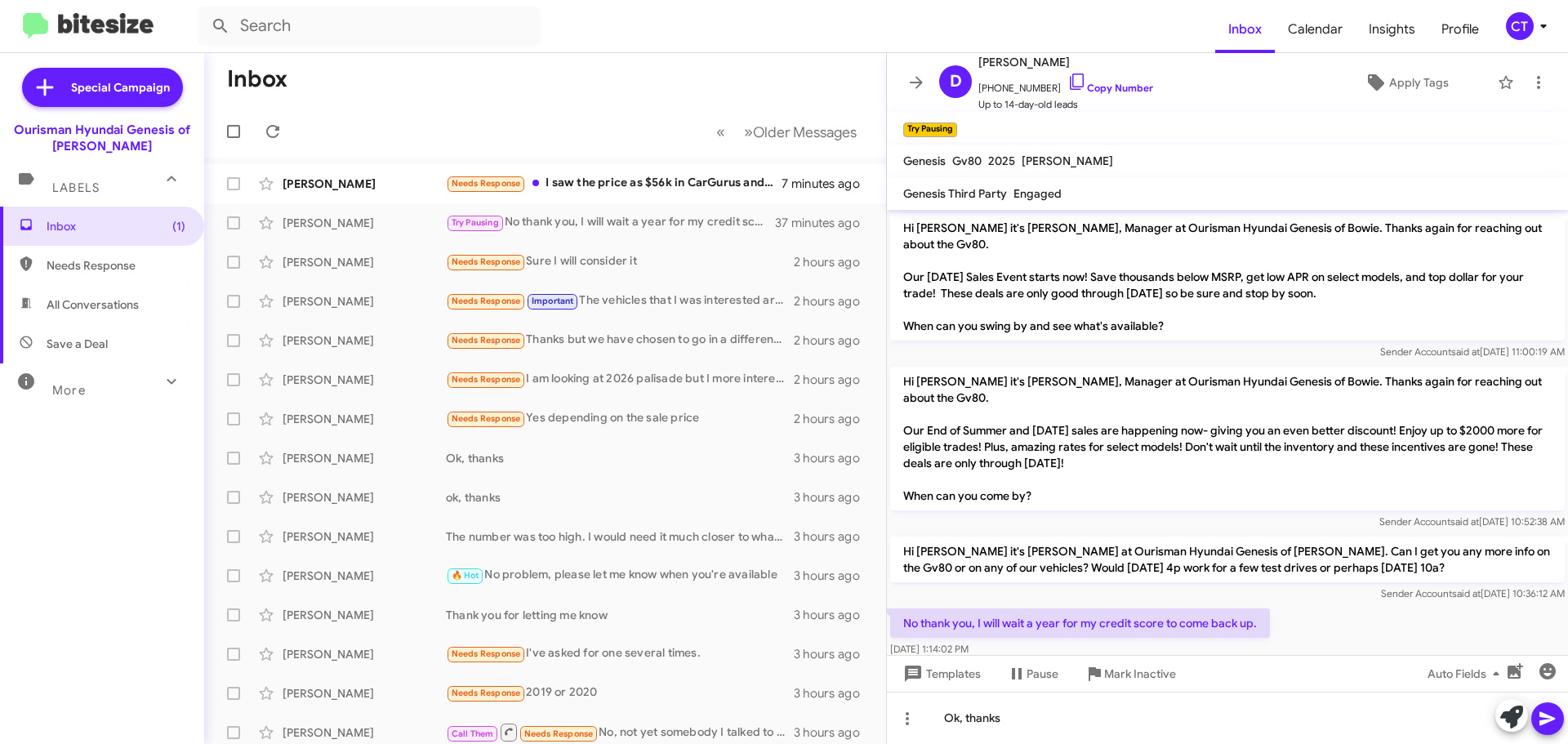
click at [1544, 721] on icon at bounding box center [1547, 719] width 15 height 14
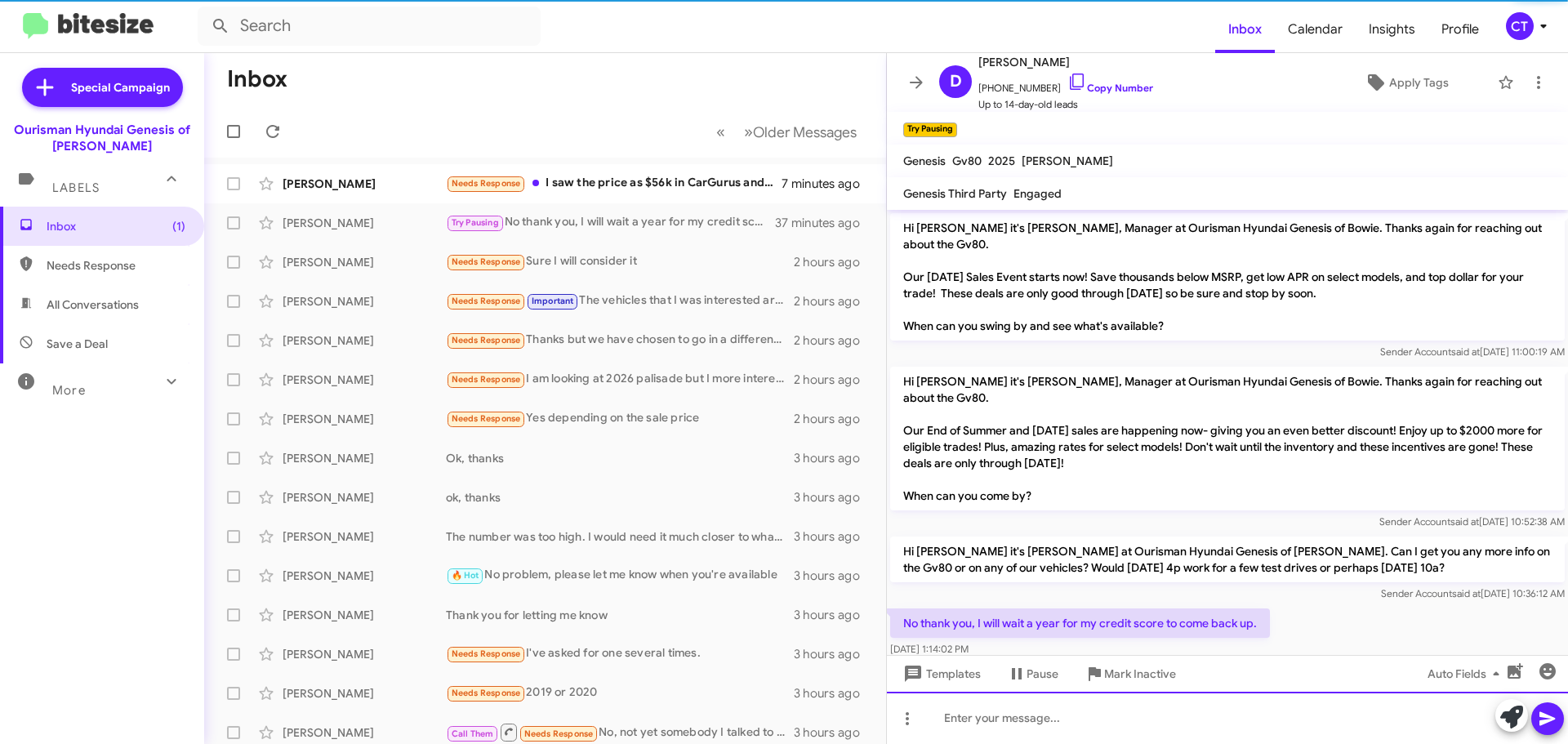
scroll to position [82, 0]
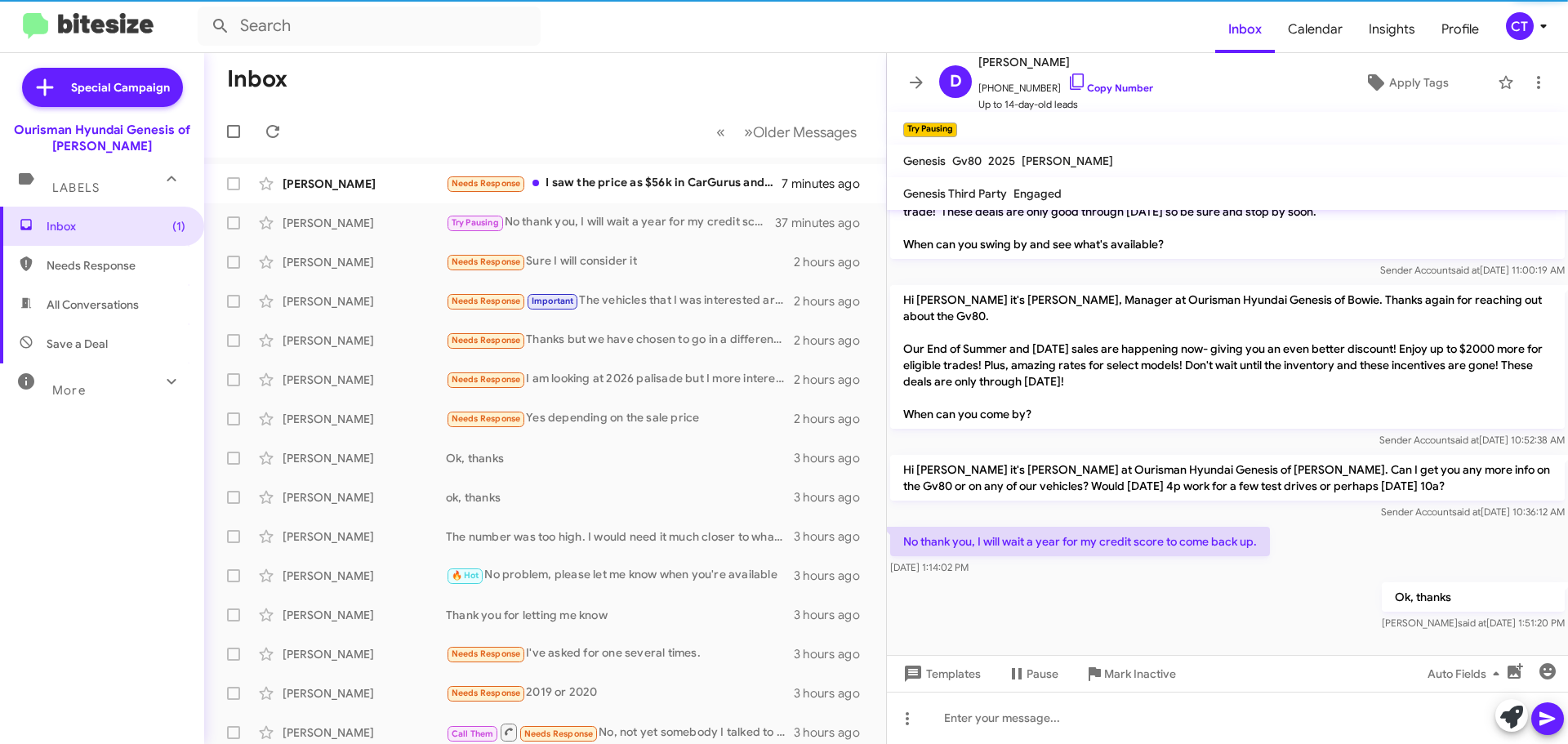
click at [1130, 690] on div "Templates Pause Mark Inactive Auto Fields" at bounding box center [1227, 673] width 681 height 37
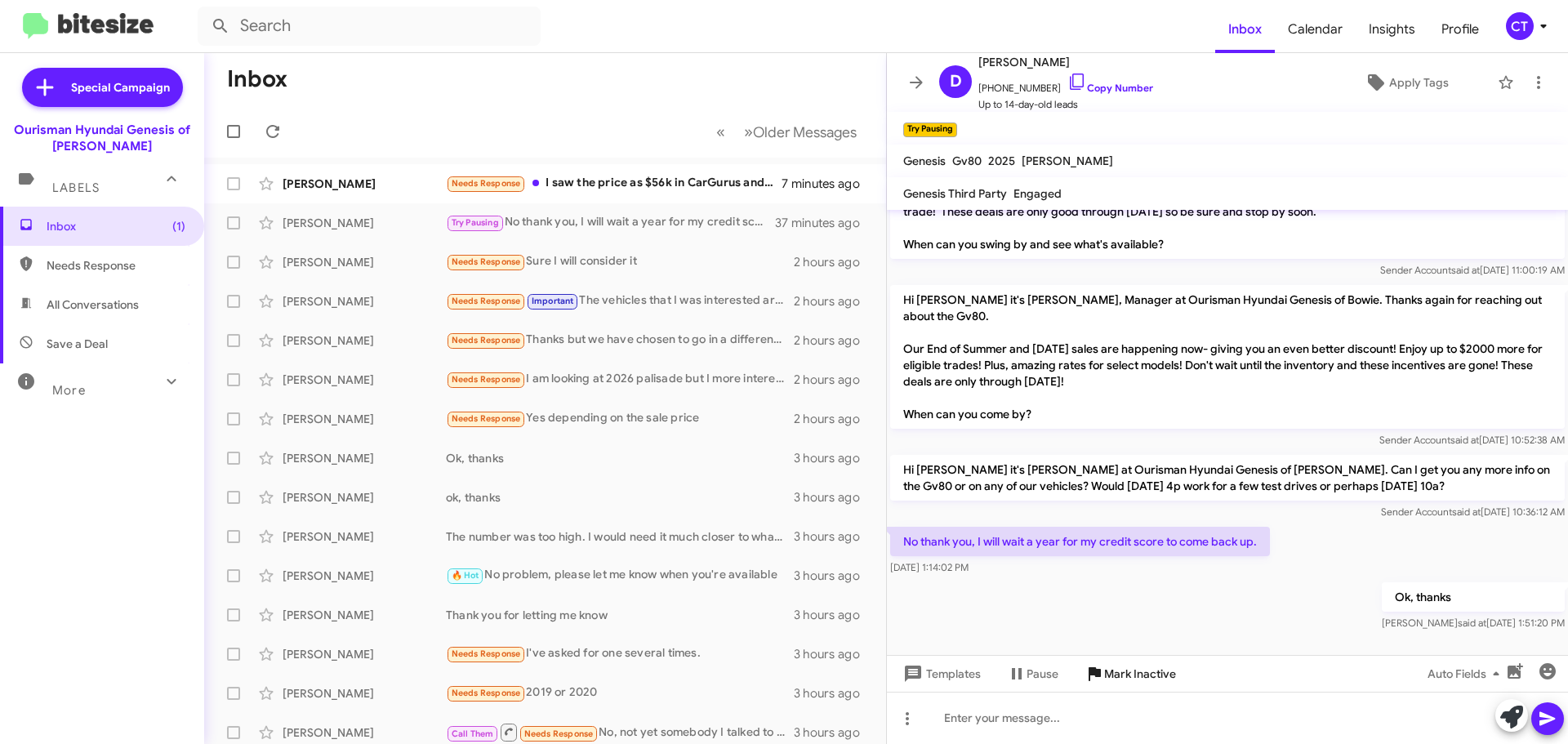
click at [1131, 676] on span "Mark Inactive" at bounding box center [1140, 674] width 72 height 30
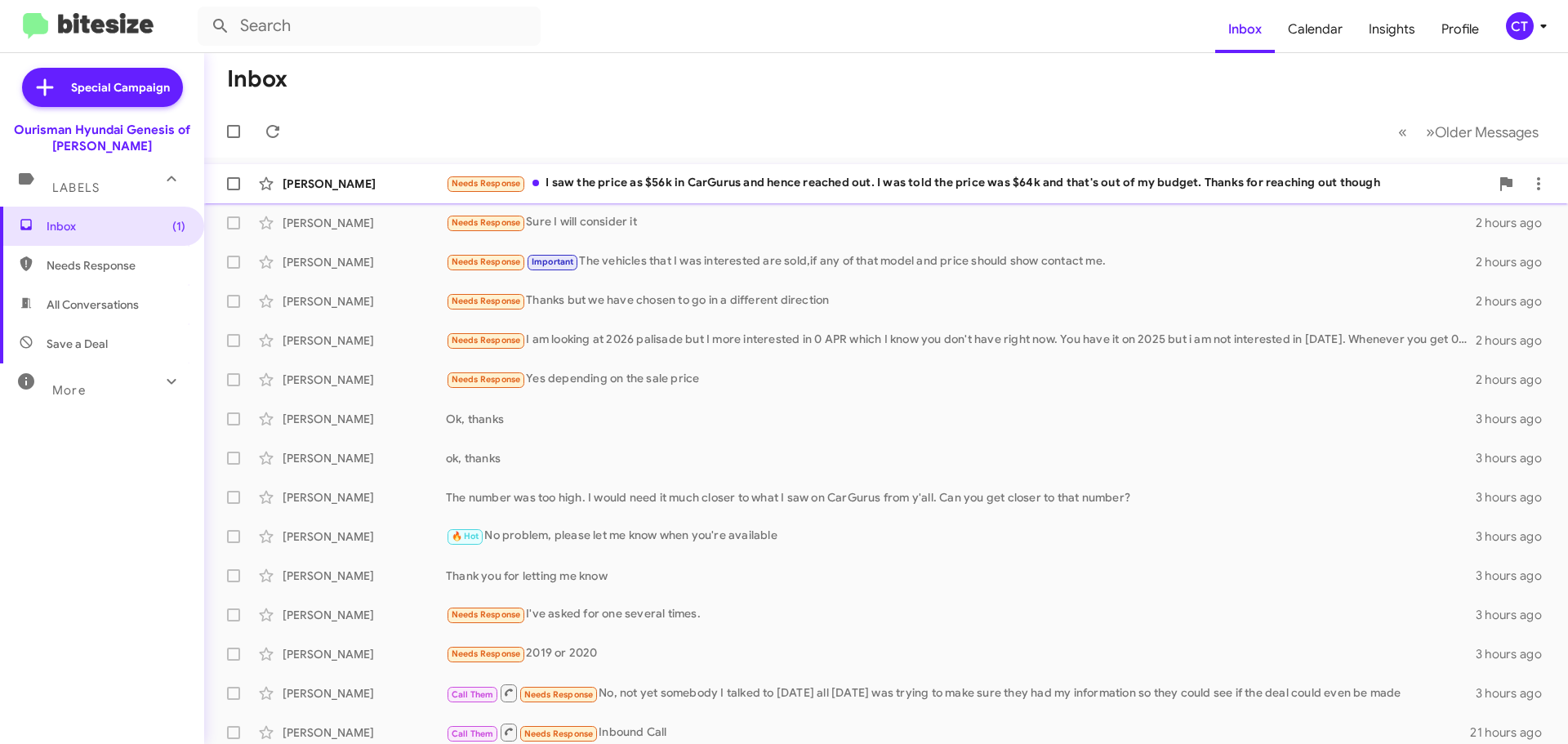
click at [782, 177] on div "Needs Response I saw the price as $56k in CarGurus and hence reached out. I was…" at bounding box center [967, 183] width 1044 height 19
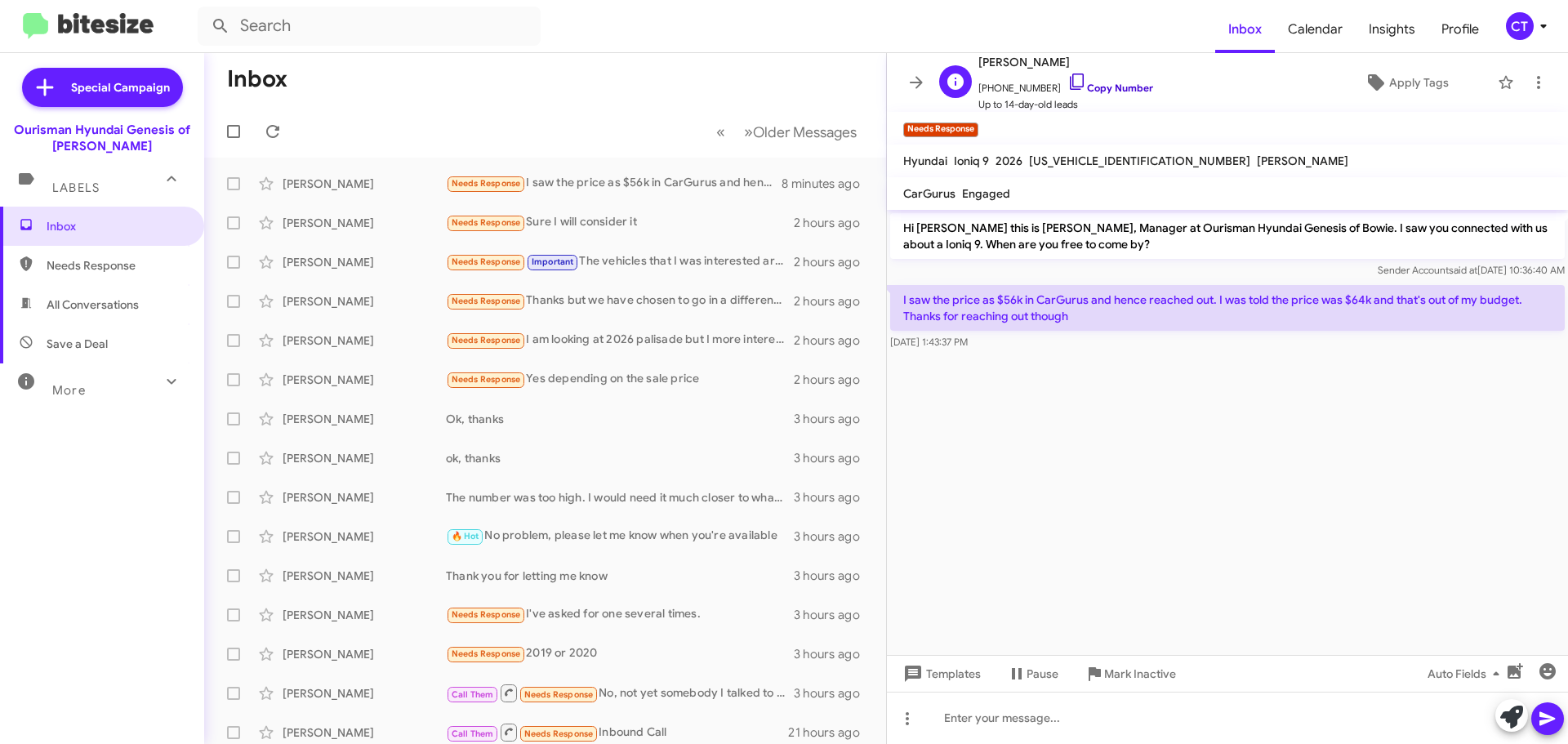
click at [1067, 80] on icon at bounding box center [1077, 82] width 20 height 20
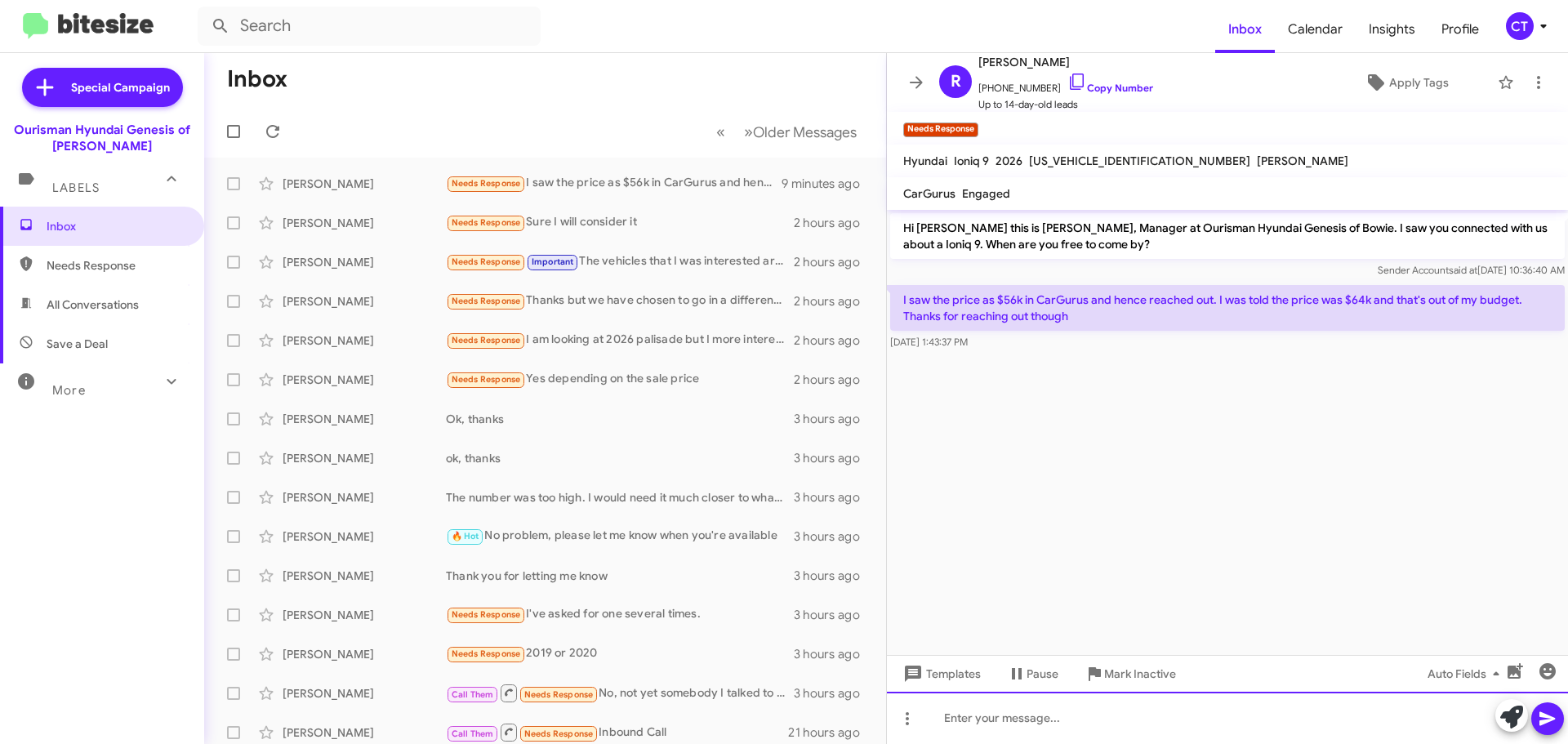
click at [1083, 723] on div at bounding box center [1227, 718] width 681 height 52
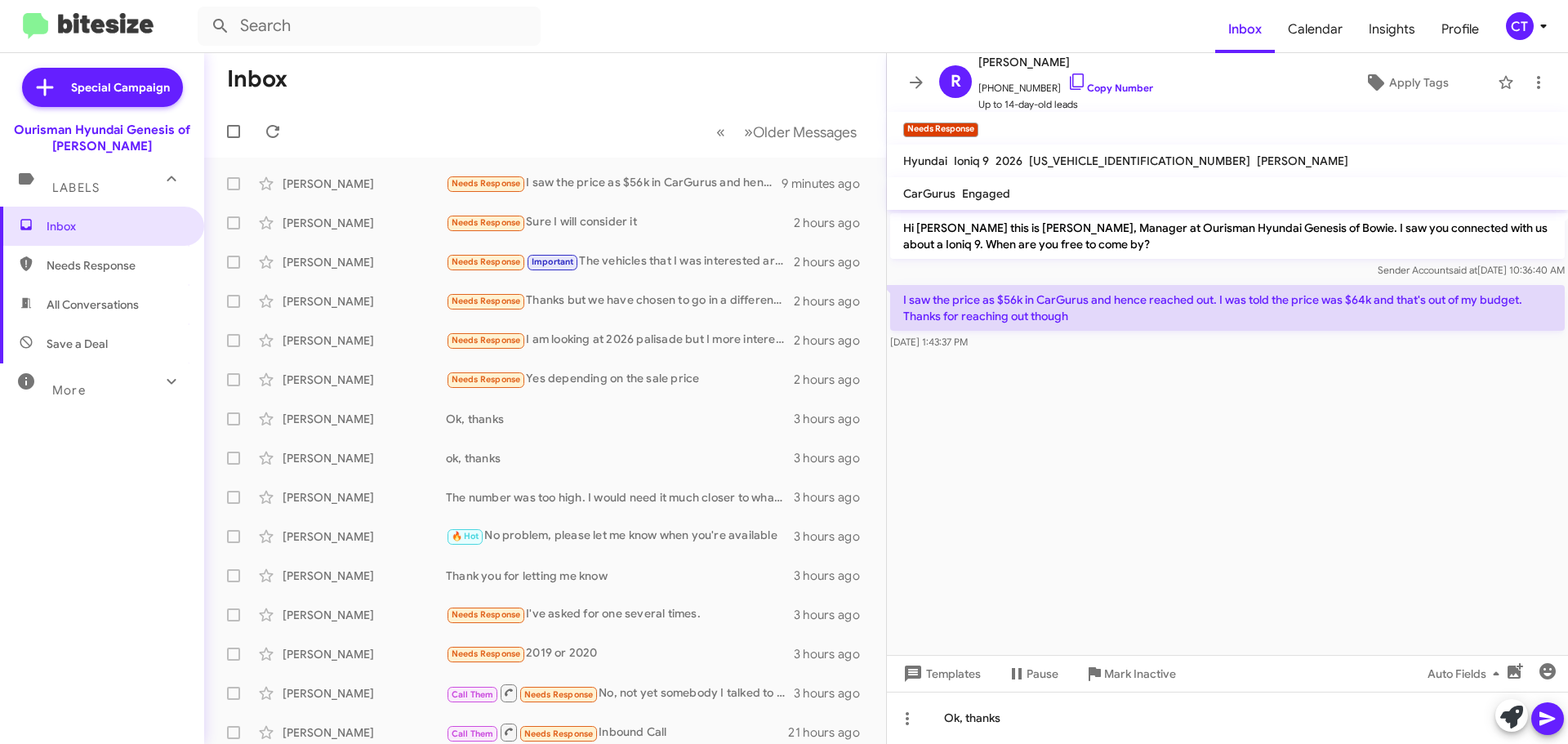
click at [1554, 717] on icon at bounding box center [1548, 719] width 20 height 20
drag, startPoint x: 899, startPoint y: 298, endPoint x: 1005, endPoint y: 345, distance: 116.0
click at [1005, 345] on div "I saw the price as $56k in CarGurus and hence reached out. I was told the price…" at bounding box center [1228, 317] width 675 height 65
copy div "I saw the price as $56k in CarGurus and hence reached out. I was told the price…"
click at [1139, 671] on span "Mark Inactive" at bounding box center [1140, 674] width 72 height 30
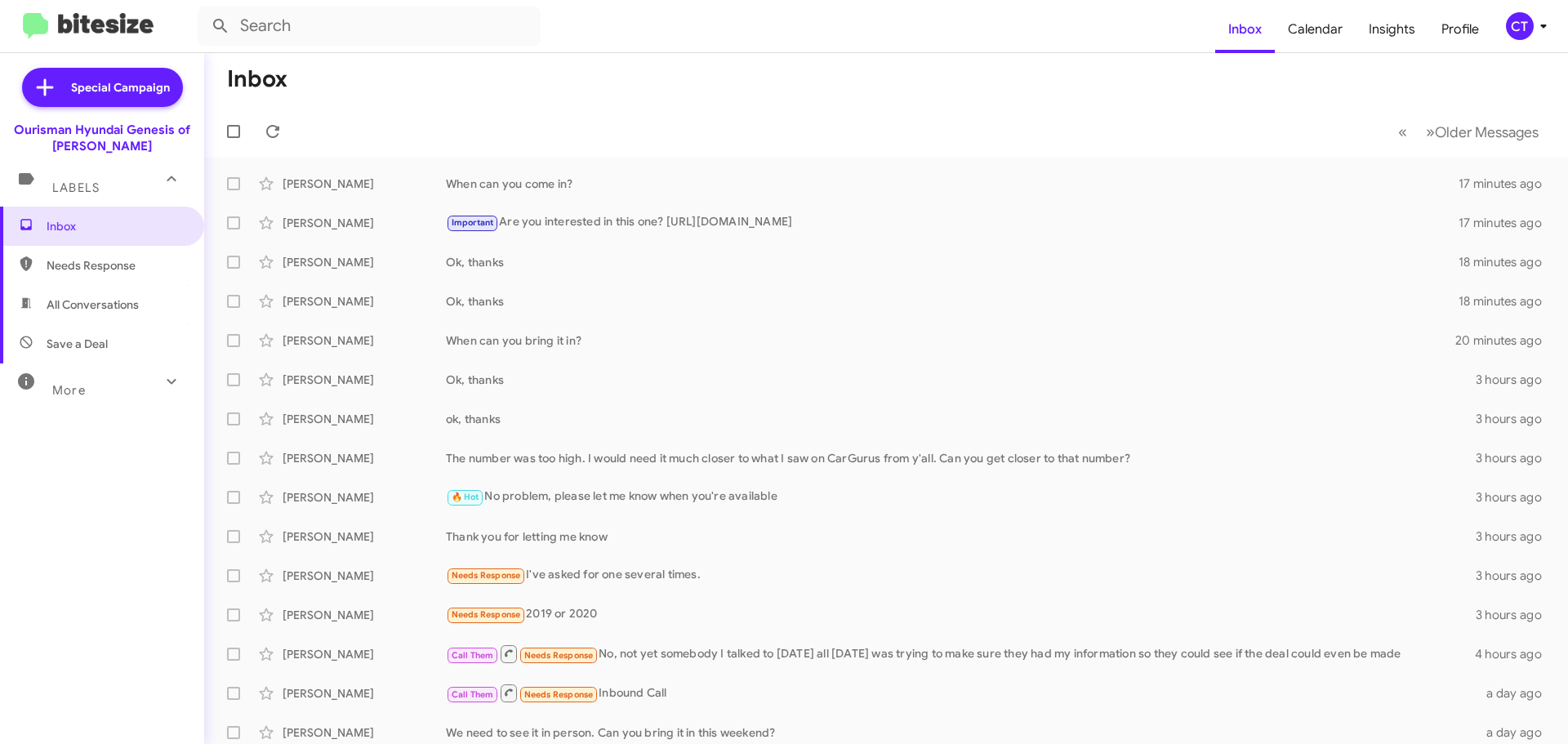
click at [1533, 25] on div "CT" at bounding box center [1520, 26] width 28 height 28
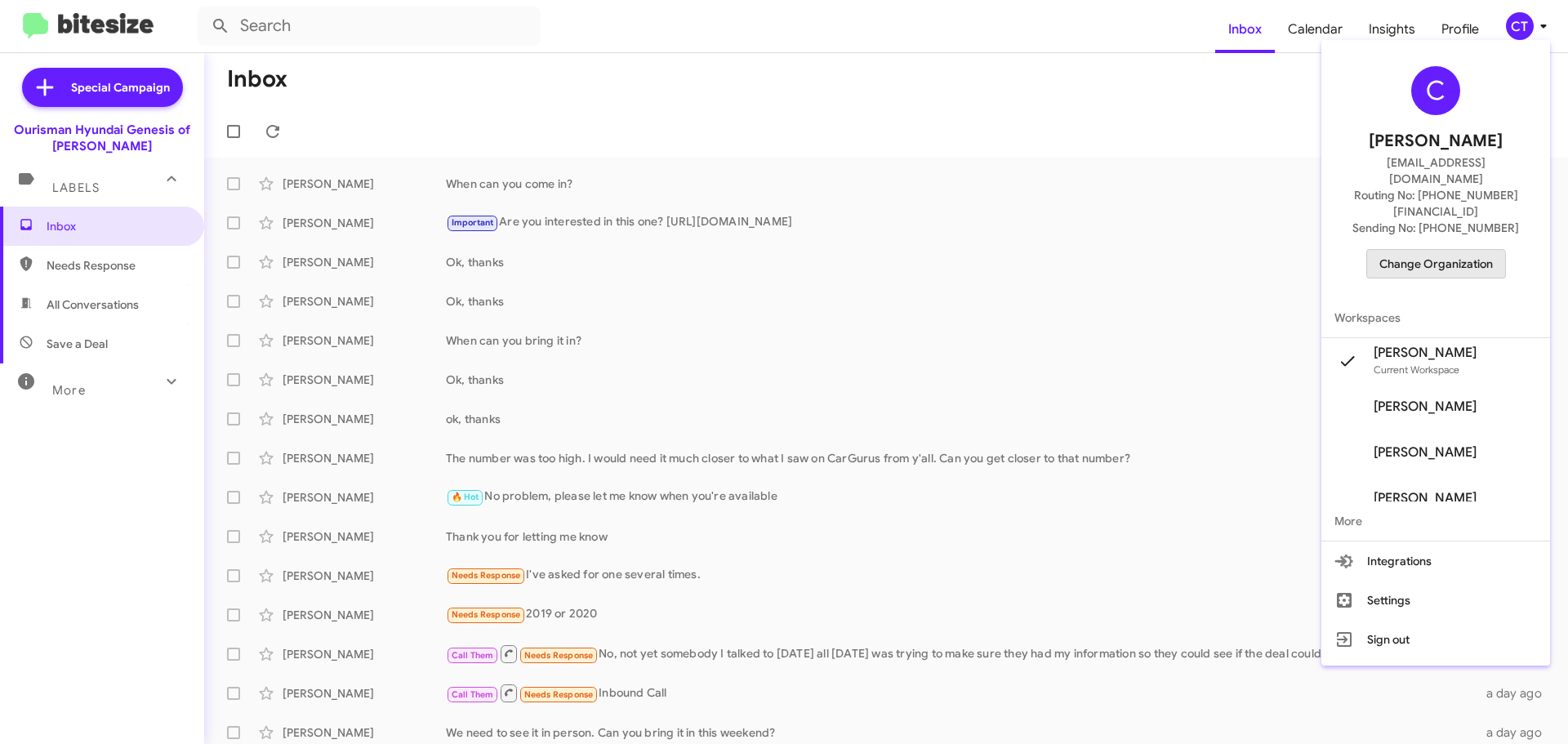
click at [1441, 250] on span "Change Organization" at bounding box center [1436, 263] width 114 height 28
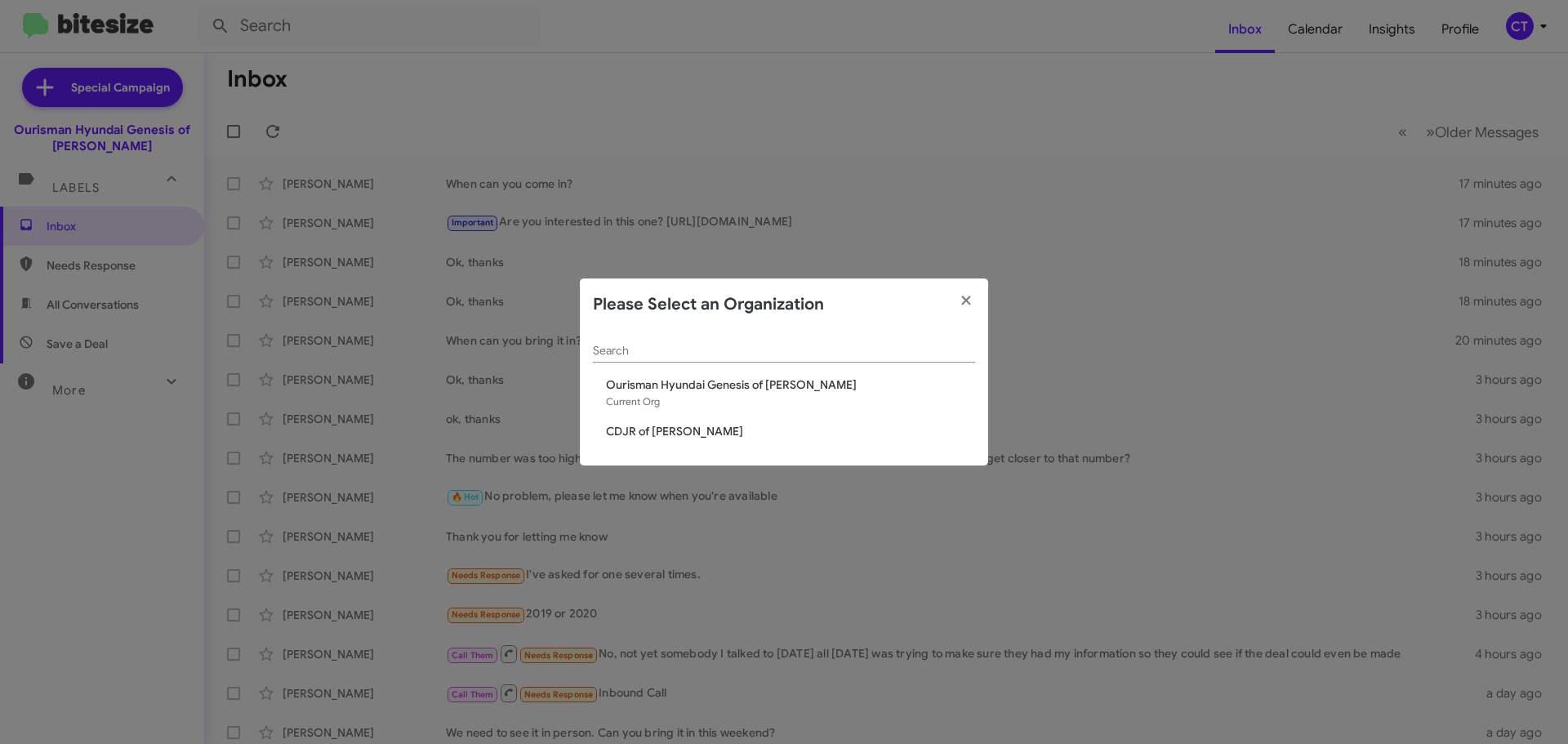
click at [686, 424] on span "CDJR of [PERSON_NAME]" at bounding box center [790, 431] width 369 height 16
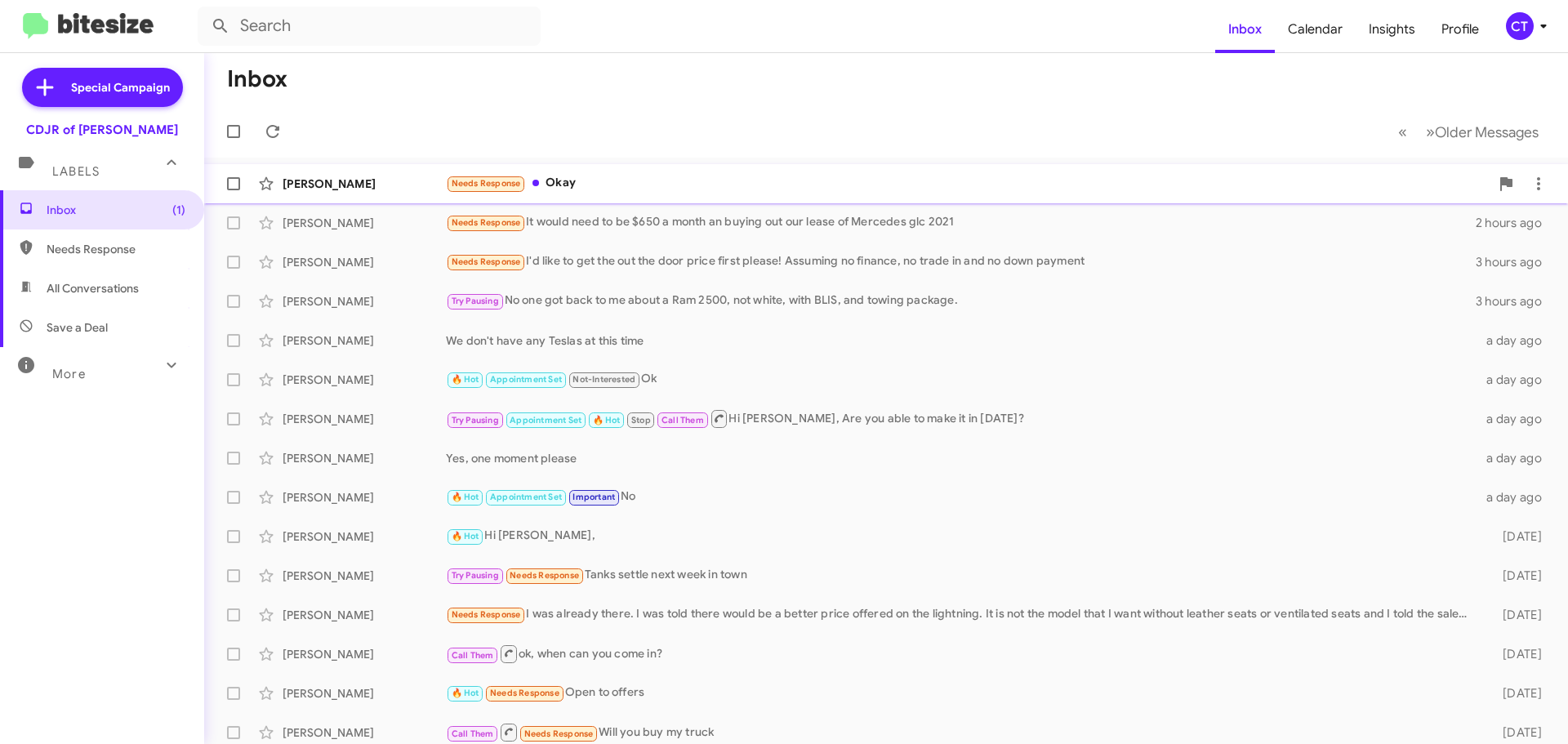
click at [608, 203] on span "[PERSON_NAME] Needs Response Okay 16 minutes ago" at bounding box center [886, 183] width 1364 height 39
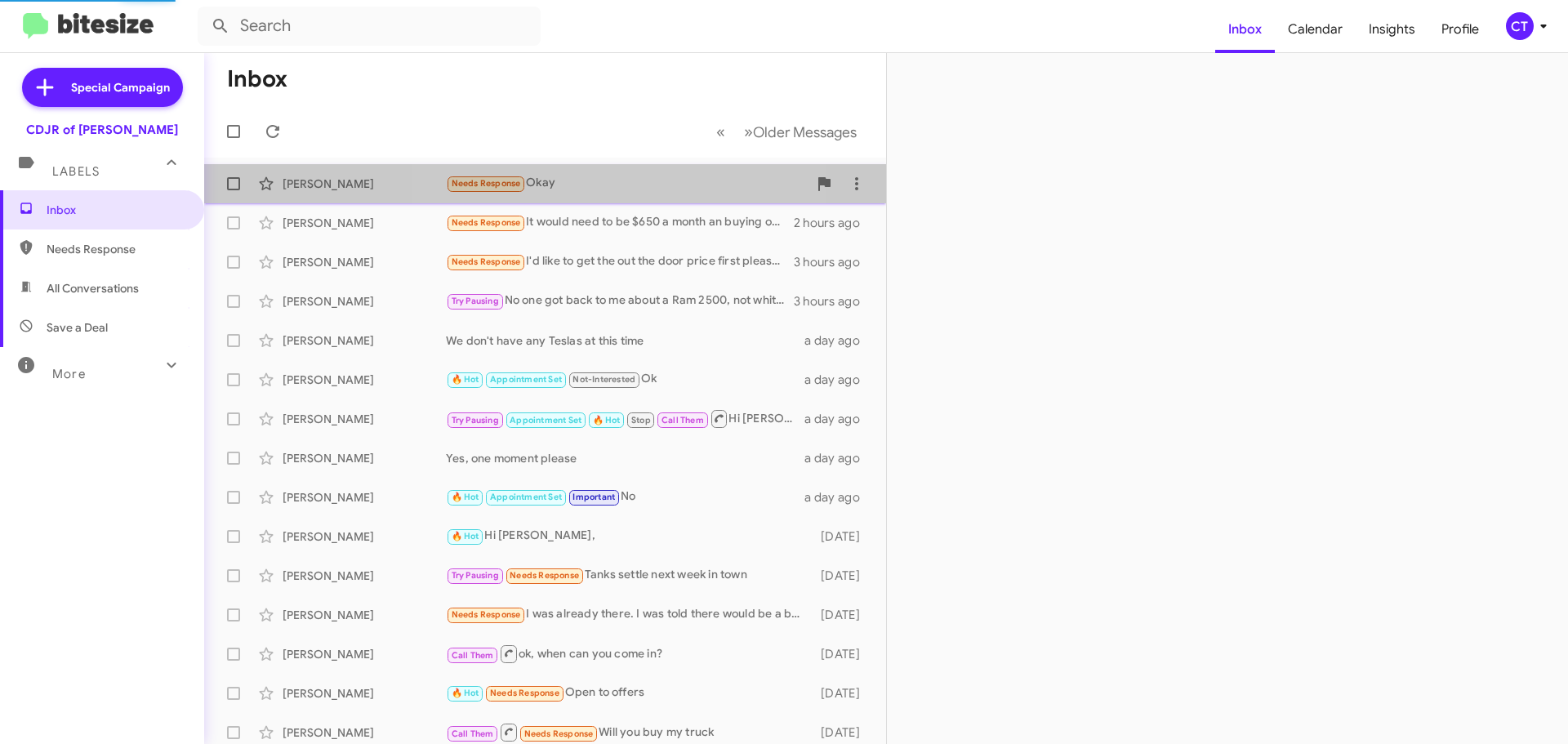
click at [626, 186] on div "Needs Response Okay" at bounding box center [626, 183] width 362 height 19
